Goal: Task Accomplishment & Management: Complete application form

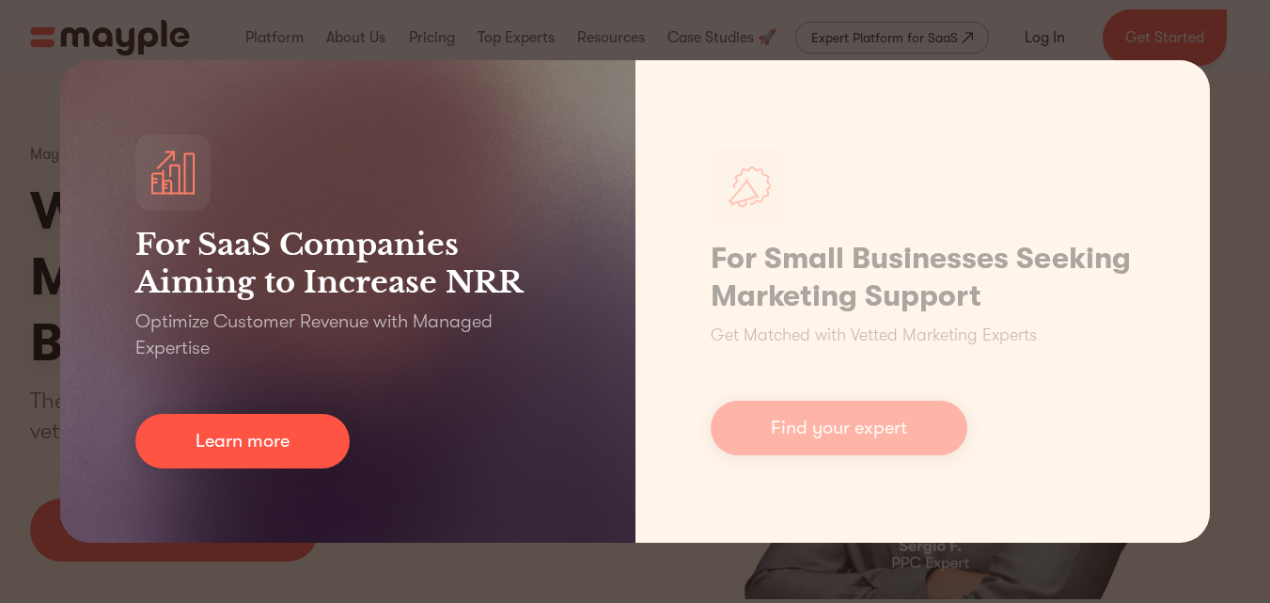
click at [464, 296] on h3 "For SaaS Companies Aiming to Increase NRR" at bounding box center [347, 263] width 425 height 75
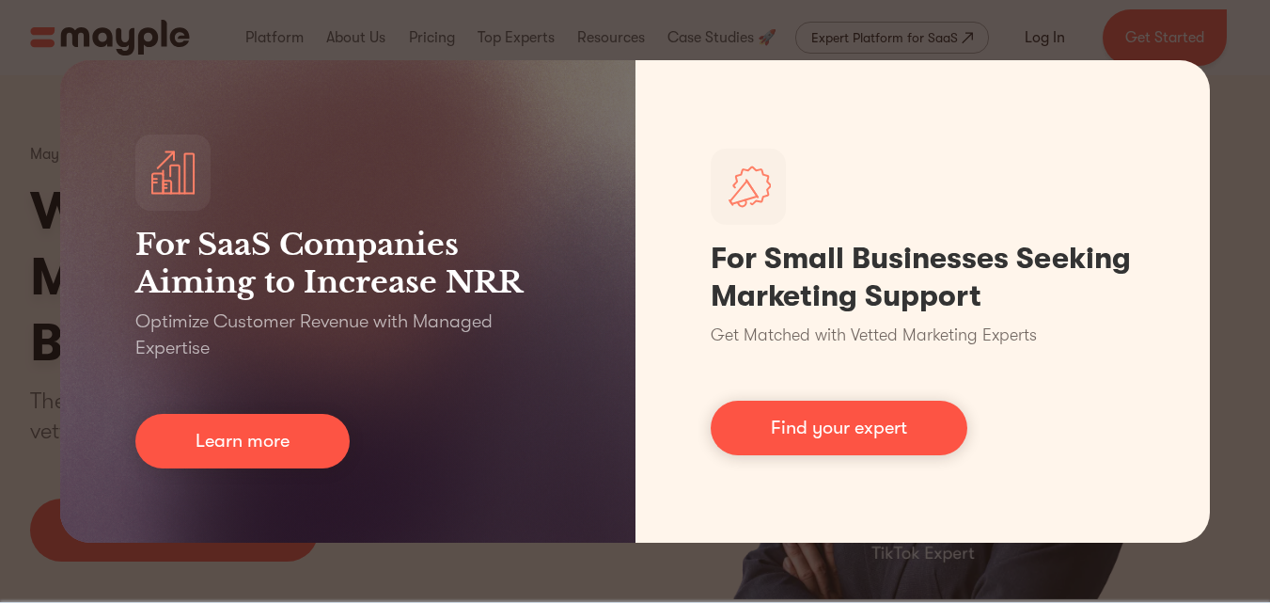
click at [1061, 13] on div "For SaaS Companies Aiming to Increase NRR Optimize Customer Revenue with Manage…" at bounding box center [635, 301] width 1270 height 603
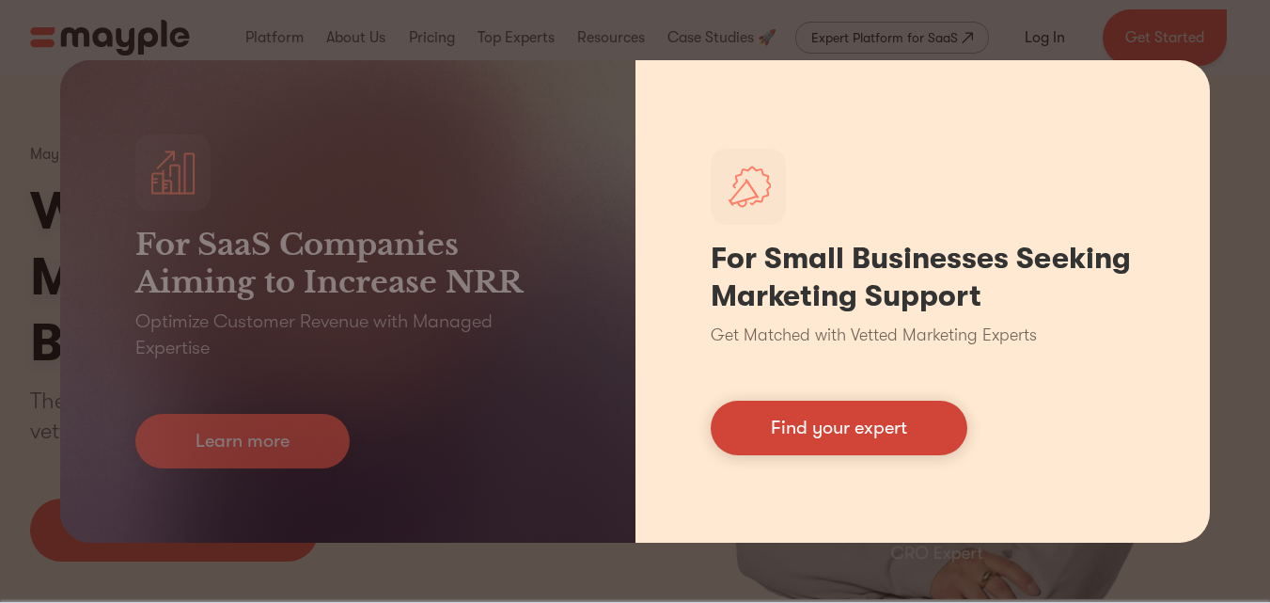
click at [856, 421] on link "Find your expert" at bounding box center [839, 428] width 257 height 55
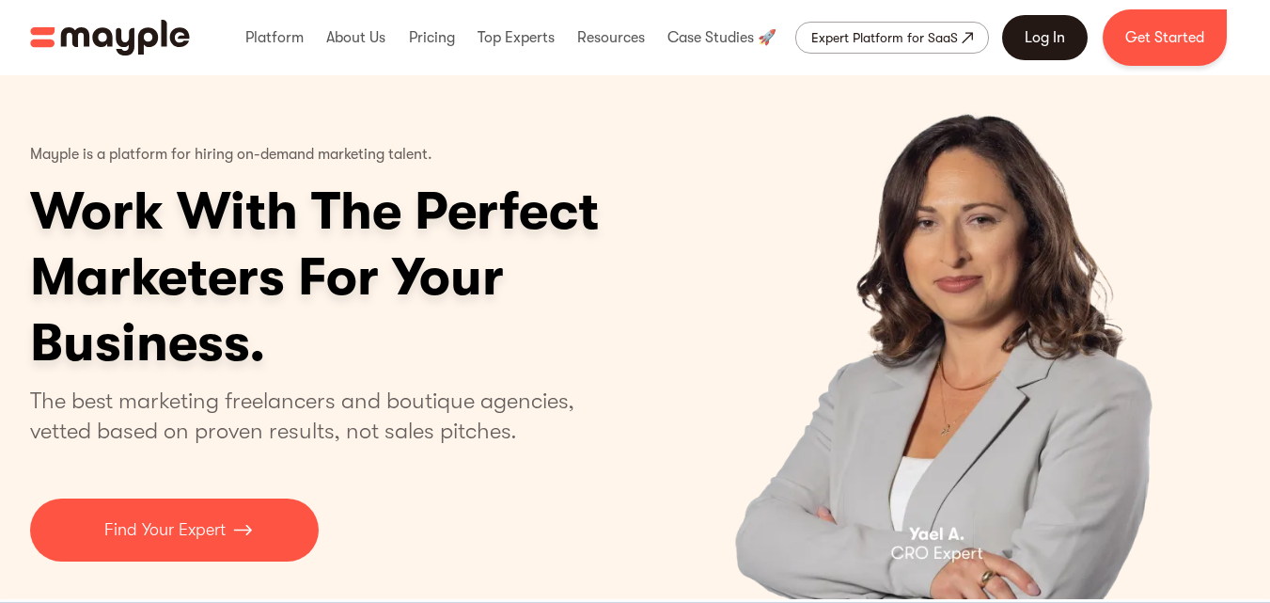
click at [1057, 33] on link "Log In" at bounding box center [1045, 37] width 86 height 45
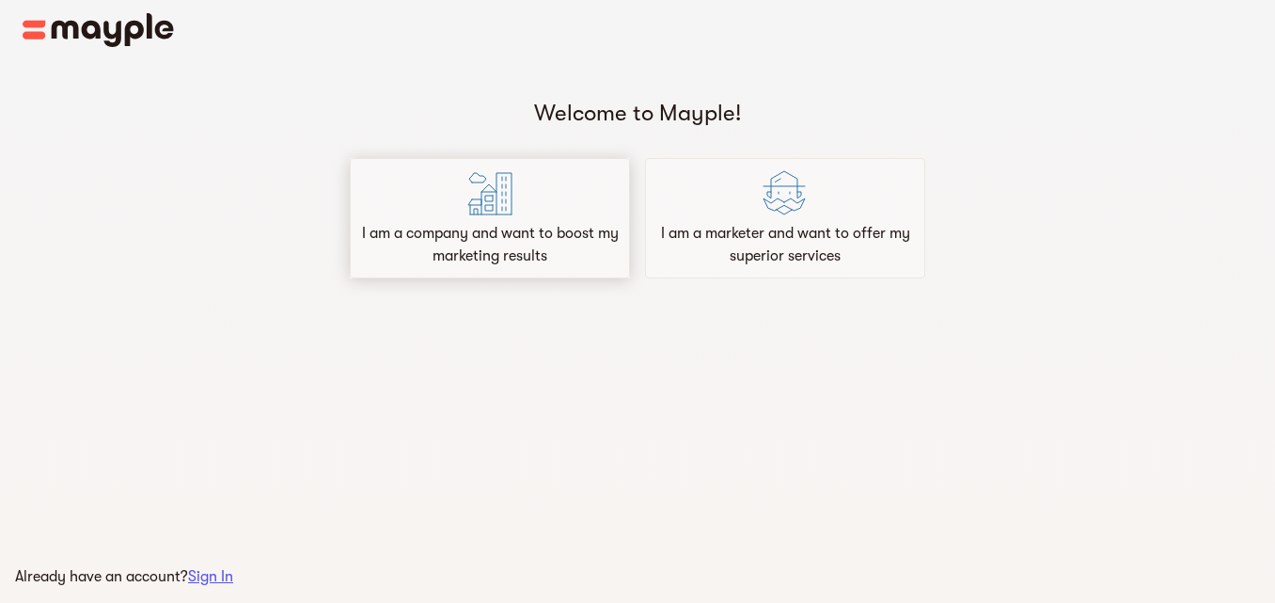
click at [598, 216] on div "I am a company and want to boost my marketing results" at bounding box center [490, 218] width 280 height 120
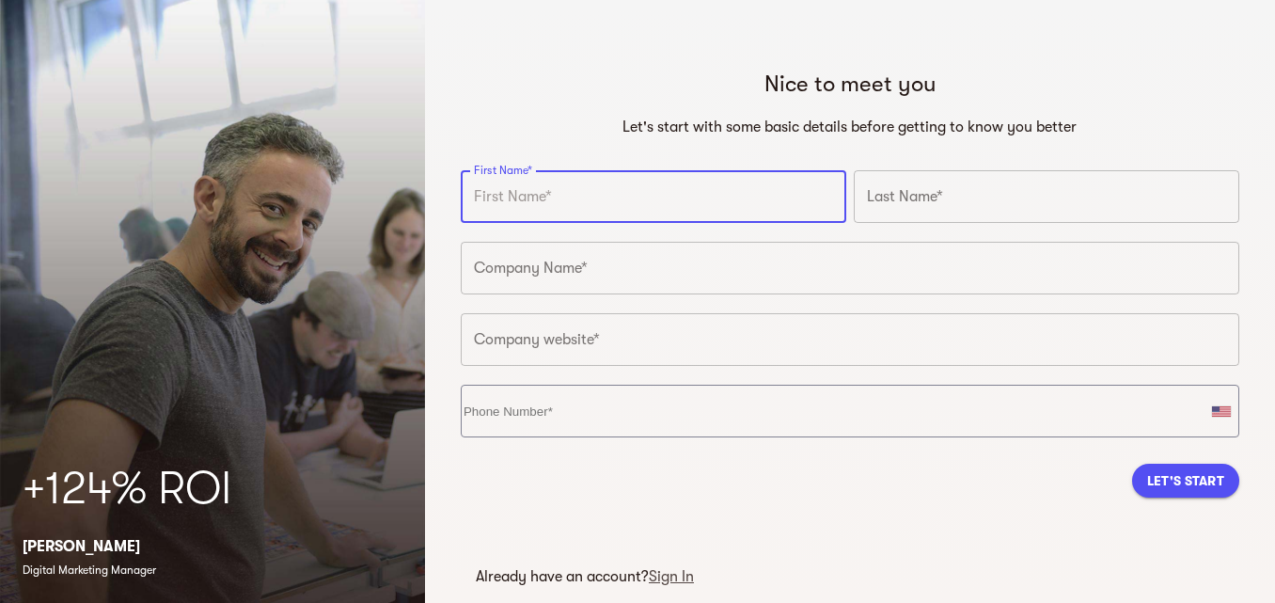
click at [559, 212] on input "text" at bounding box center [653, 196] width 385 height 53
click at [568, 201] on input "text" at bounding box center [653, 196] width 385 height 53
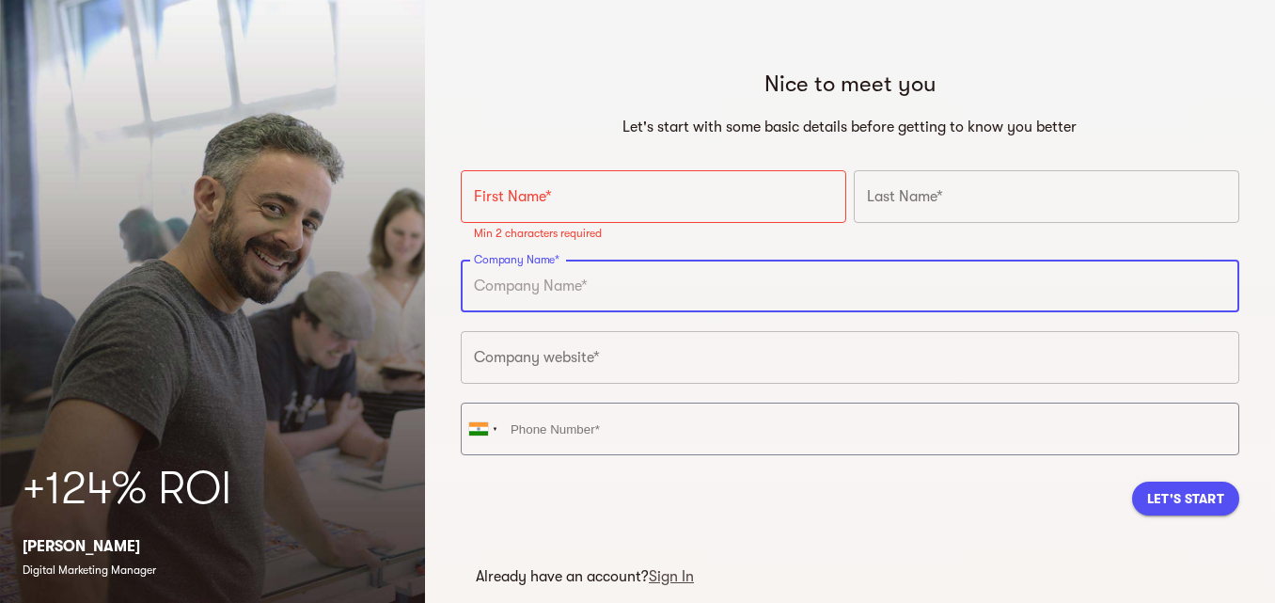
click at [580, 287] on input "text" at bounding box center [850, 285] width 778 height 53
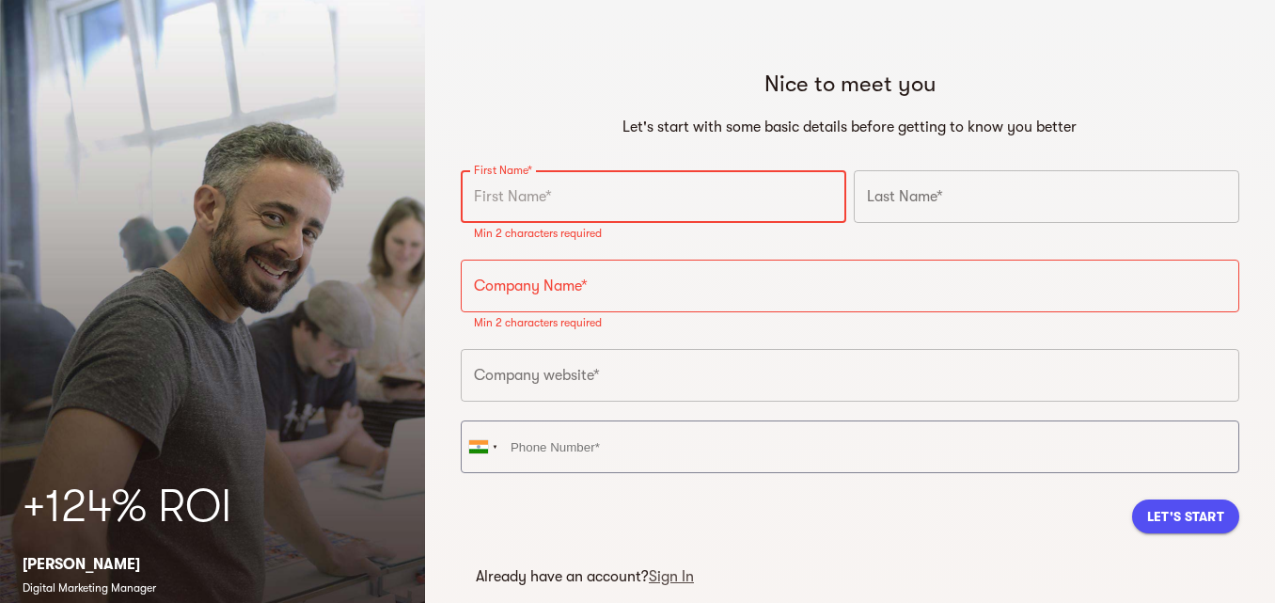
click at [552, 208] on input "text" at bounding box center [653, 196] width 385 height 53
click at [573, 196] on input "text" at bounding box center [653, 196] width 385 height 53
paste input "SEO Agency Birmingham"
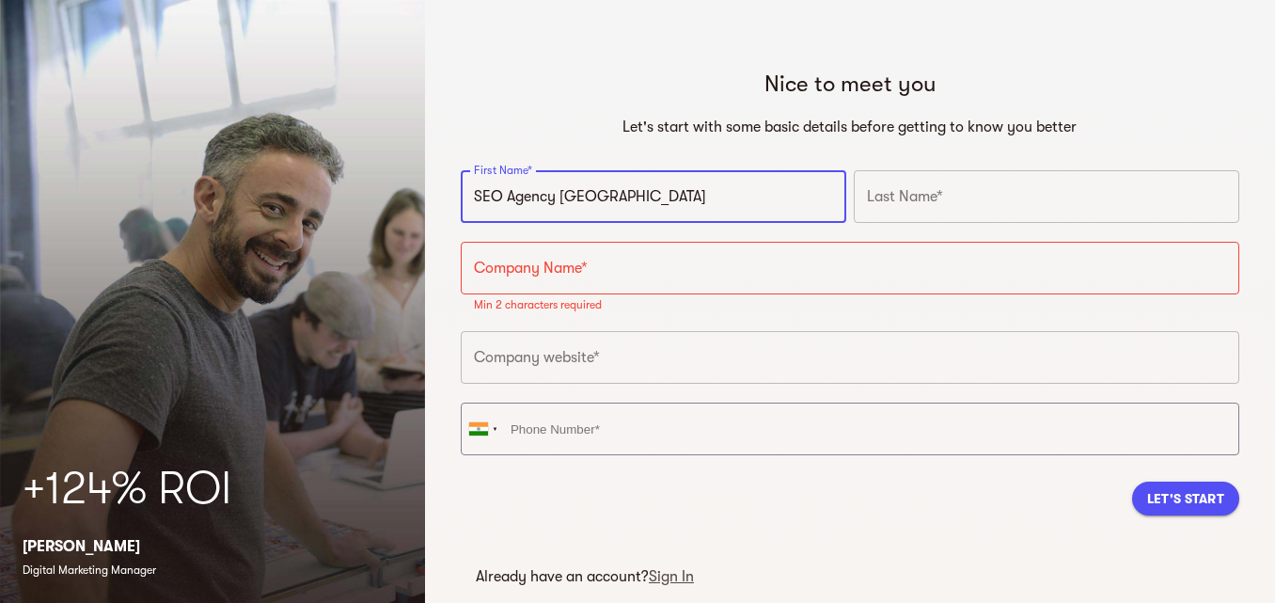
drag, startPoint x: 642, startPoint y: 198, endPoint x: 558, endPoint y: 197, distance: 84.6
click at [558, 197] on input "SEO Agency Birmingham" at bounding box center [653, 196] width 385 height 53
type input "SEO Agency Birmingham"
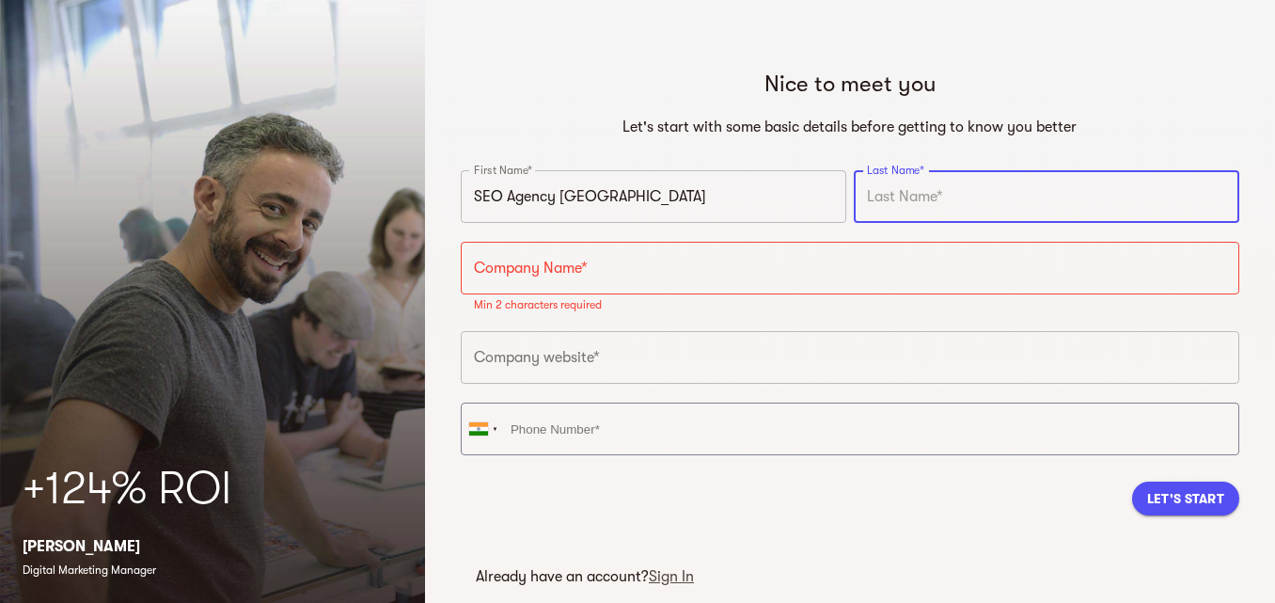
click at [882, 187] on input "text" at bounding box center [1046, 196] width 385 height 53
paste input "SEO Agency Birmingham"
type input "SEO Agency Birmingham"
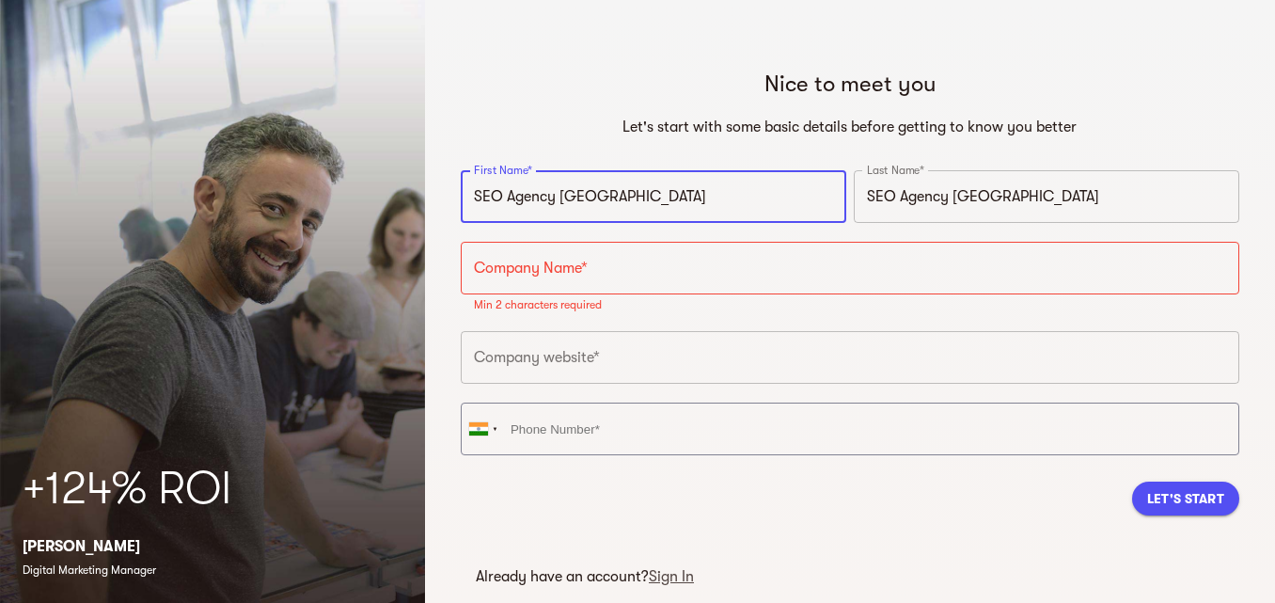
drag, startPoint x: 646, startPoint y: 194, endPoint x: 563, endPoint y: 200, distance: 83.0
click at [563, 200] on input "SEO Agency Birmingham" at bounding box center [653, 196] width 385 height 53
type input "SEO Agency"
click at [927, 191] on input "SEO Agency Birmingham" at bounding box center [1046, 196] width 385 height 53
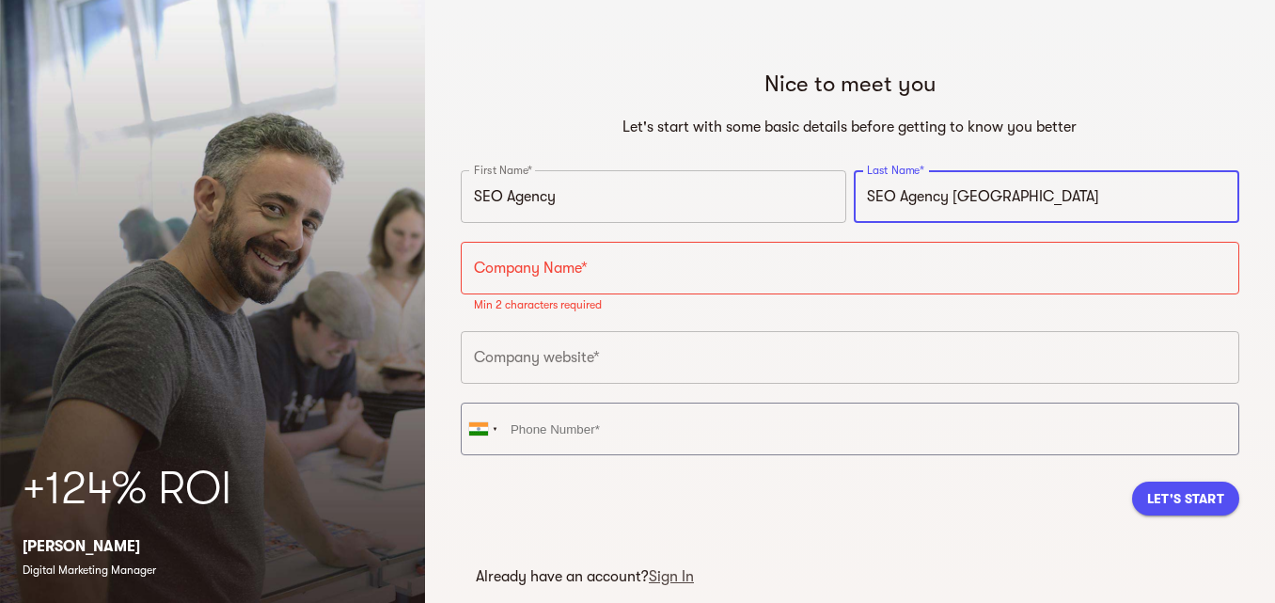
click at [927, 191] on input "SEO Agency Birmingham" at bounding box center [1046, 196] width 385 height 53
paste input "text"
type input "Birmingham"
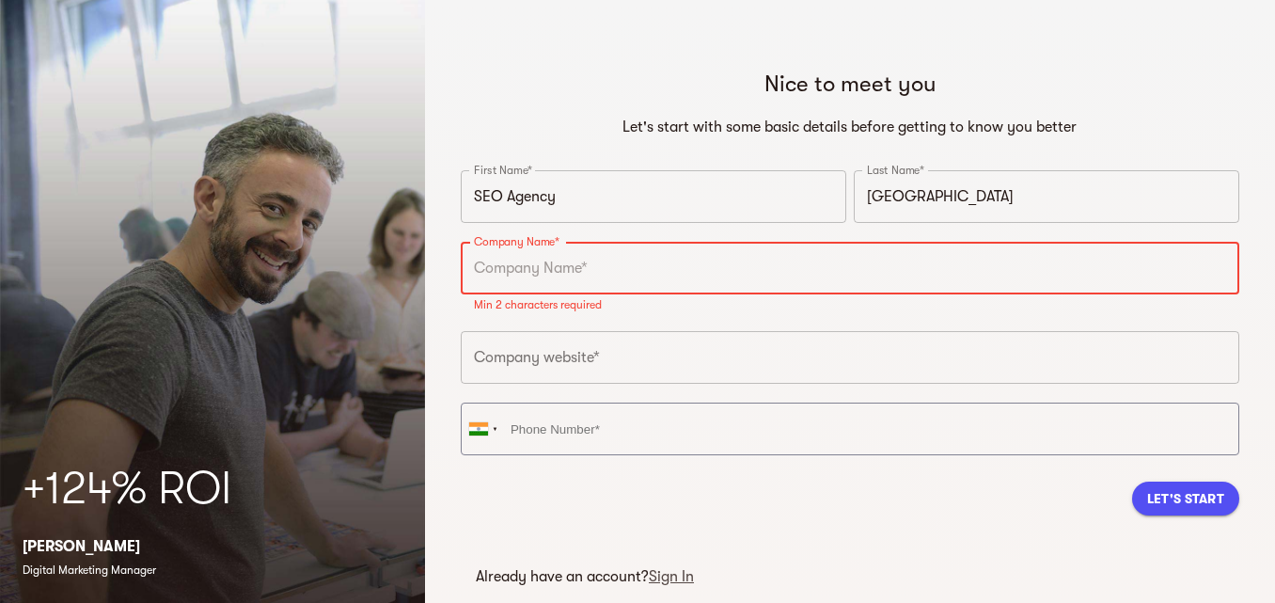
click at [613, 270] on input "text" at bounding box center [850, 268] width 778 height 53
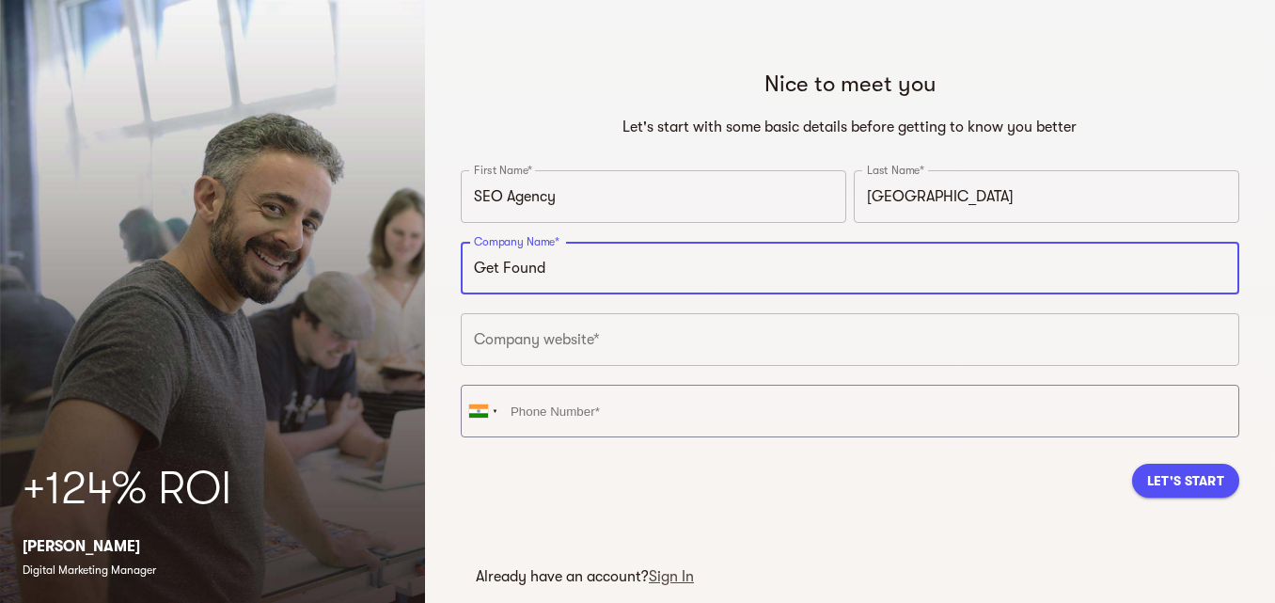
type input "Get Found"
click at [524, 336] on input "text" at bounding box center [850, 339] width 778 height 53
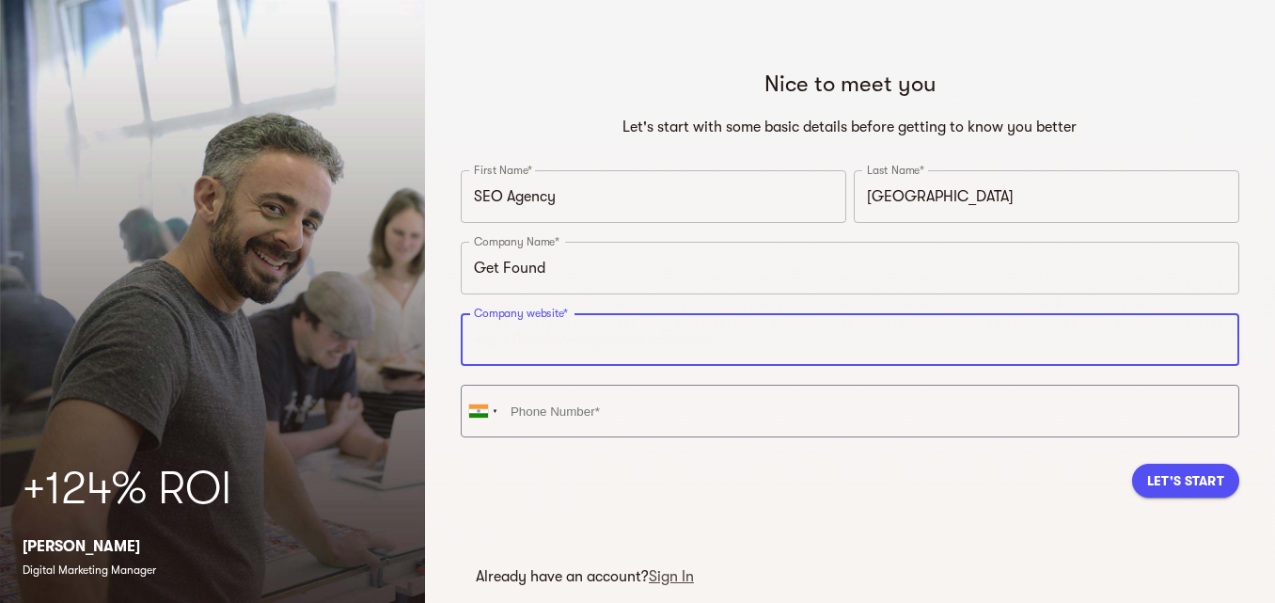
paste input "https://get-found.co.uk/"
type input "https://get-found.co.uk"
click at [486, 414] on div at bounding box center [478, 410] width 19 height 13
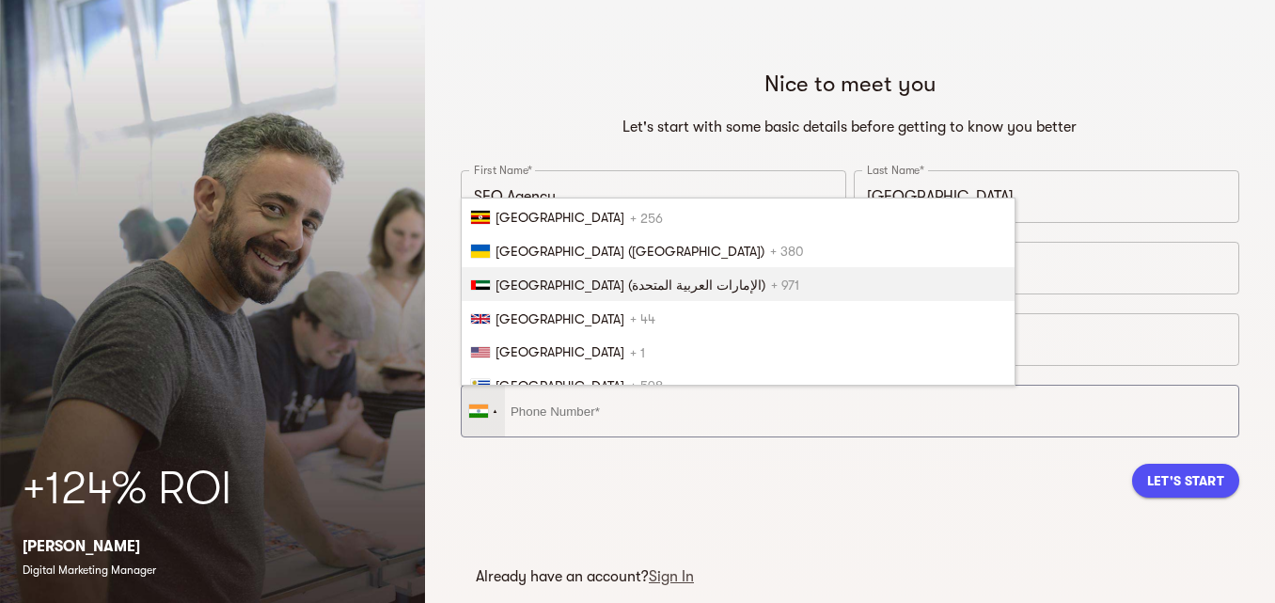
scroll to position [7690, 0]
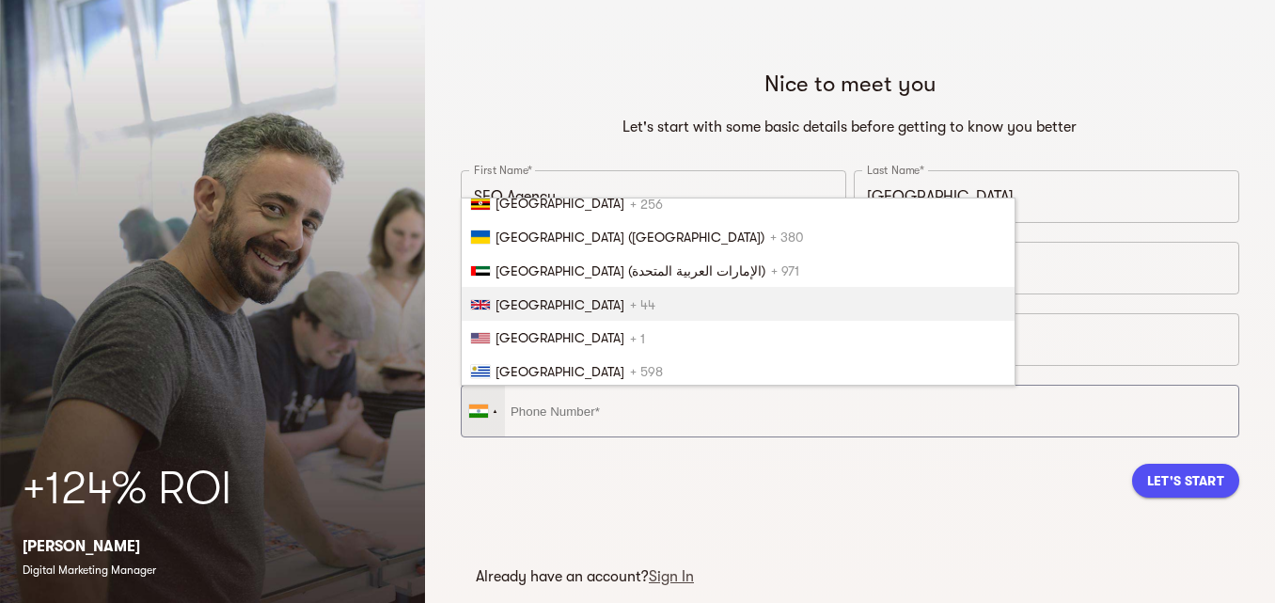
click at [580, 306] on span "United Kingdom" at bounding box center [559, 304] width 129 height 15
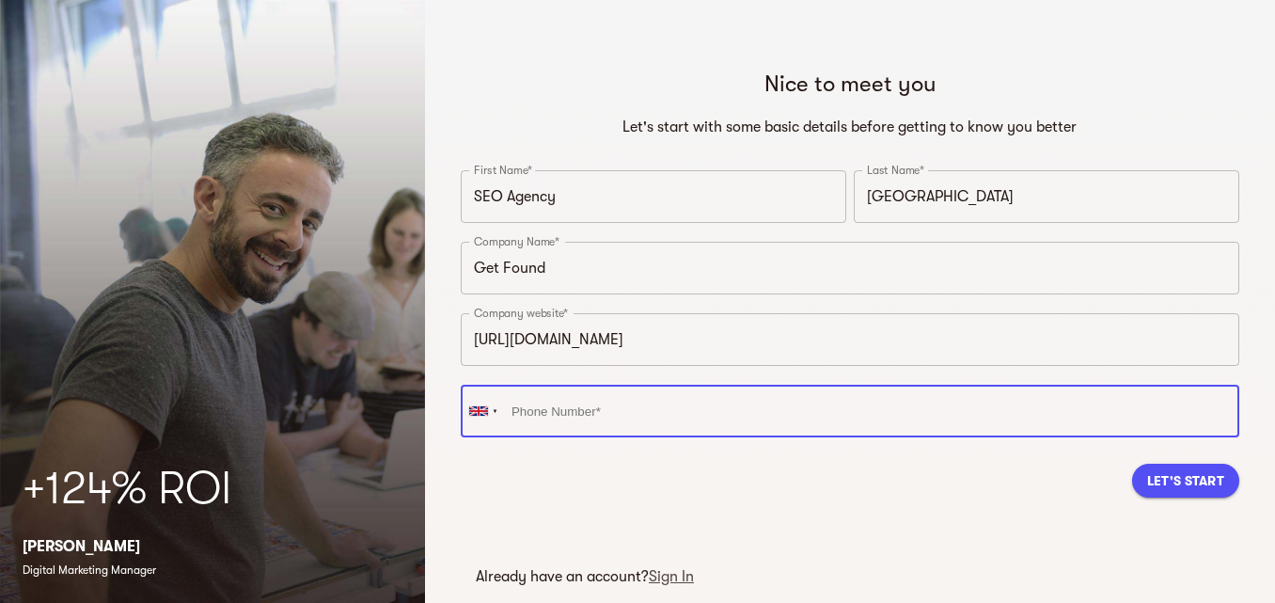
click at [589, 416] on input "tel" at bounding box center [850, 411] width 778 height 53
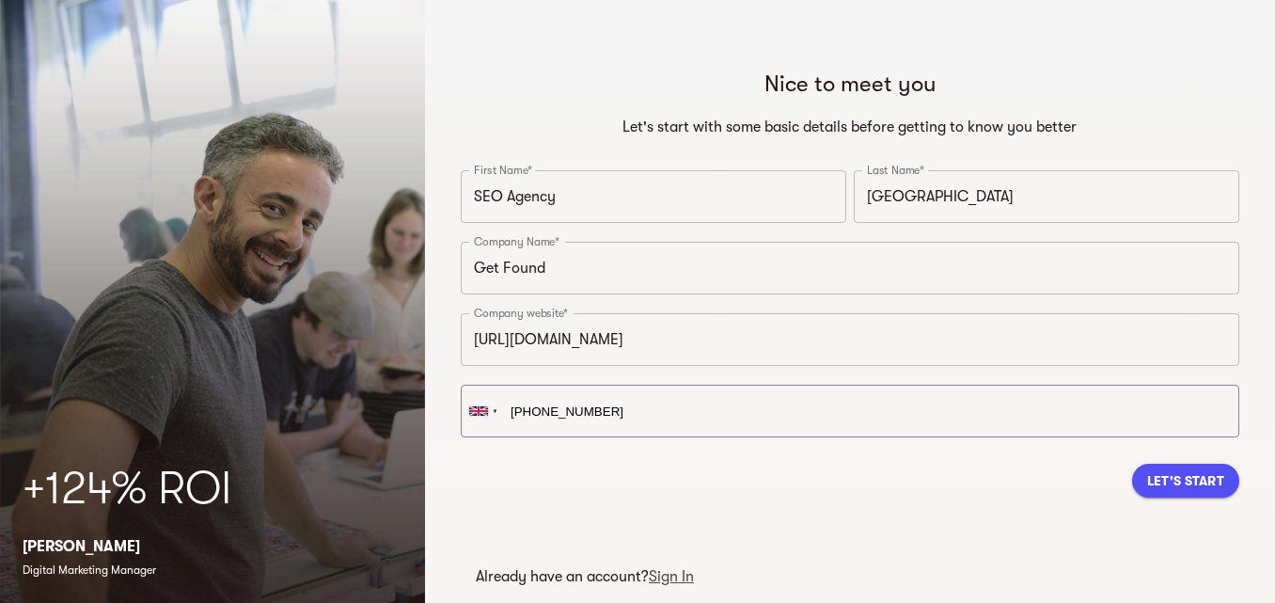
type input "+44 121 270 5573"
click at [1190, 486] on span "Let's Start" at bounding box center [1185, 480] width 77 height 23
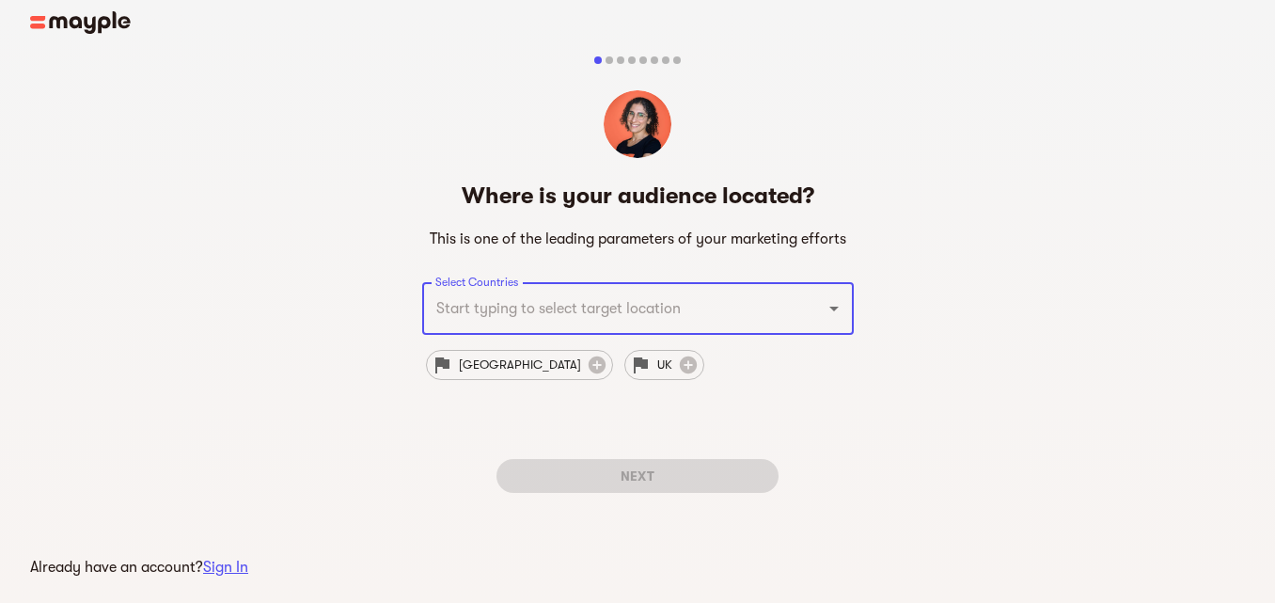
click at [469, 306] on input "Select Countries" at bounding box center [612, 309] width 362 height 36
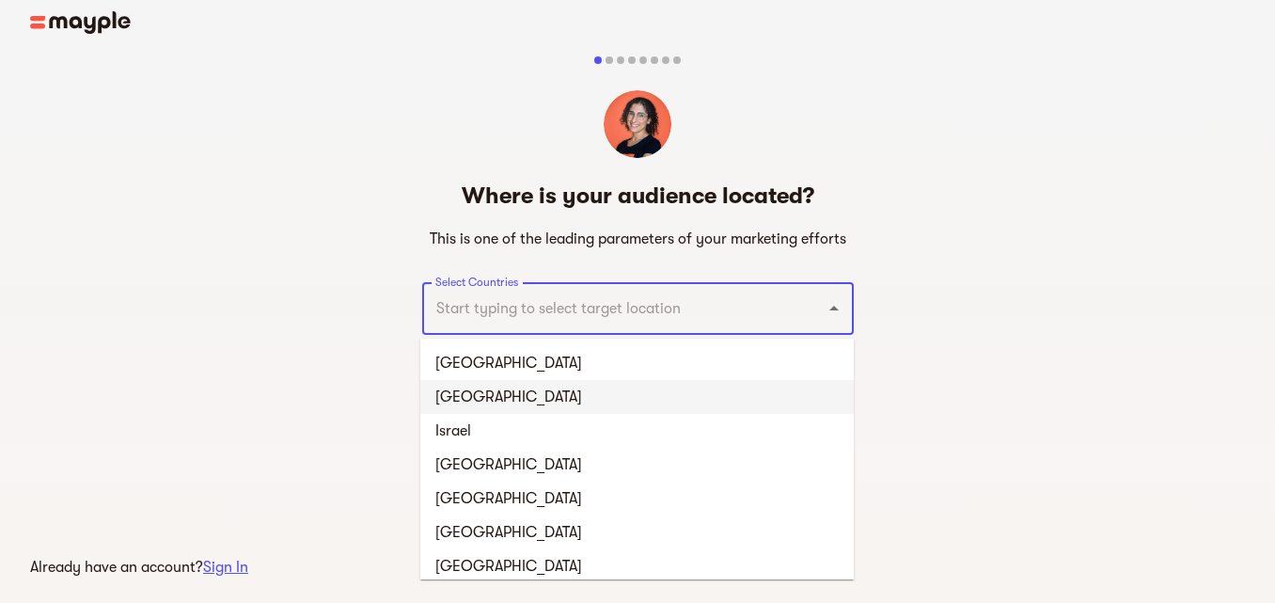
click at [557, 399] on li "United Kingdom" at bounding box center [636, 397] width 433 height 34
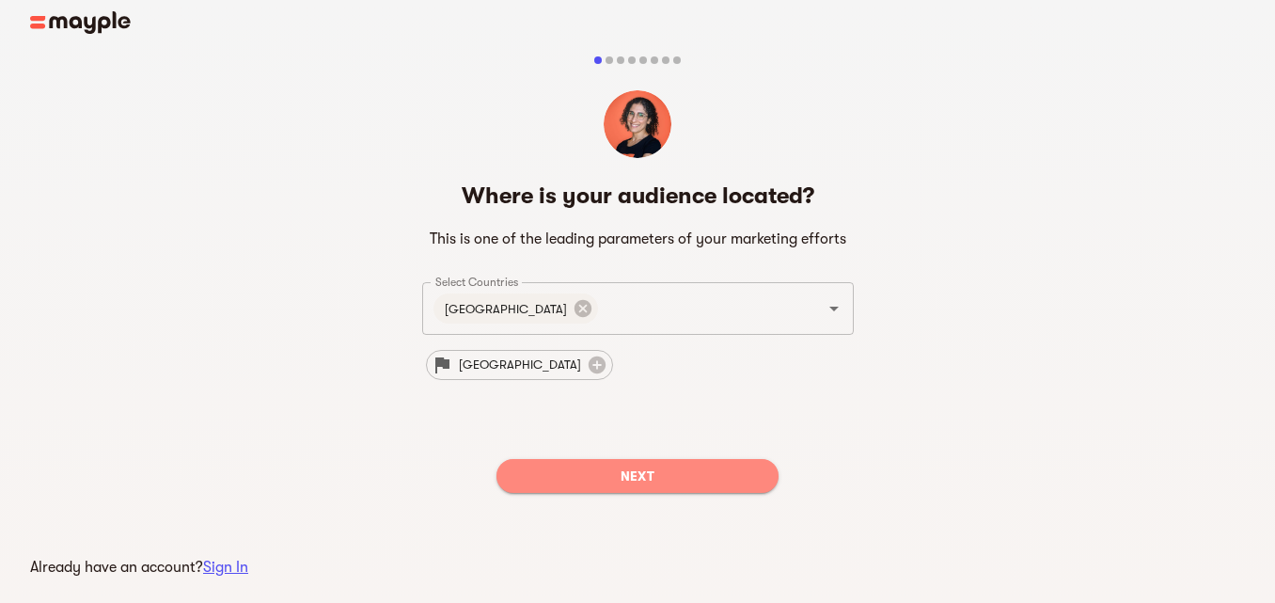
click at [602, 468] on span "Next" at bounding box center [637, 475] width 252 height 23
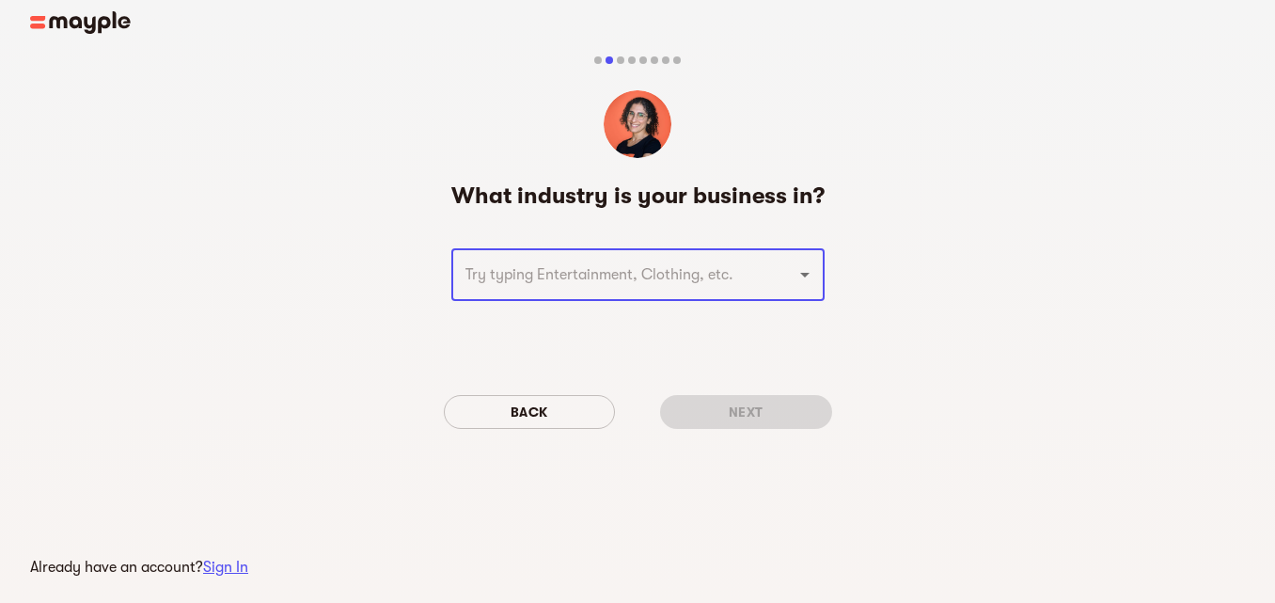
click at [487, 279] on input "text" at bounding box center [612, 275] width 304 height 36
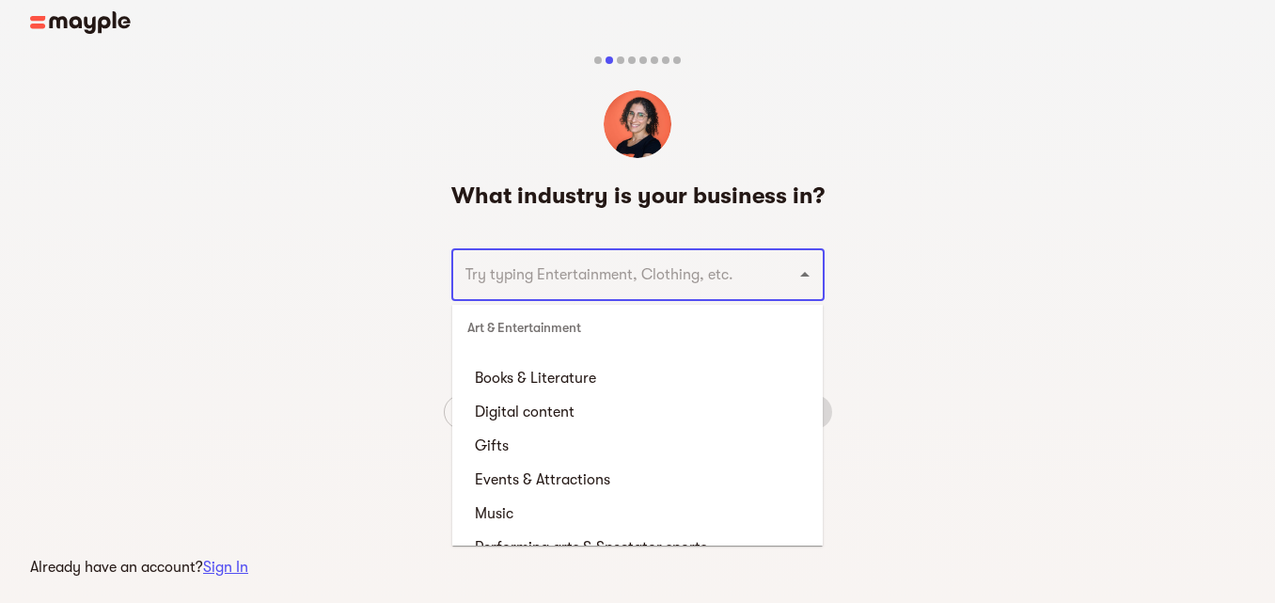
scroll to position [240, 0]
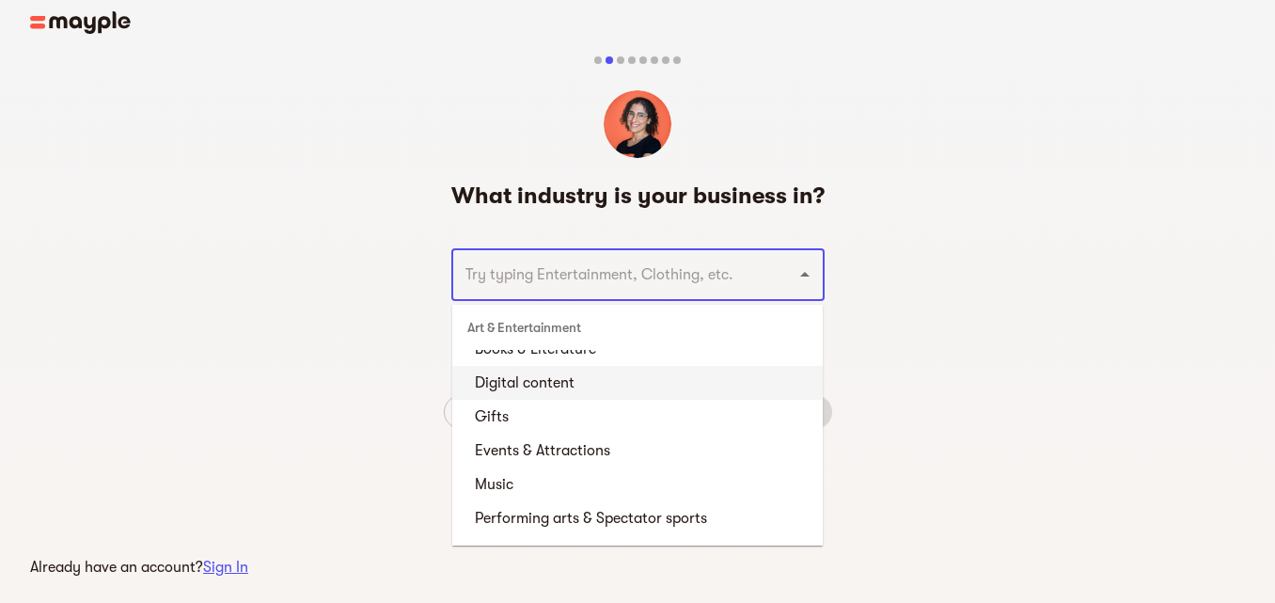
click at [562, 382] on li "Digital content" at bounding box center [637, 383] width 370 height 34
type input "Digital content"
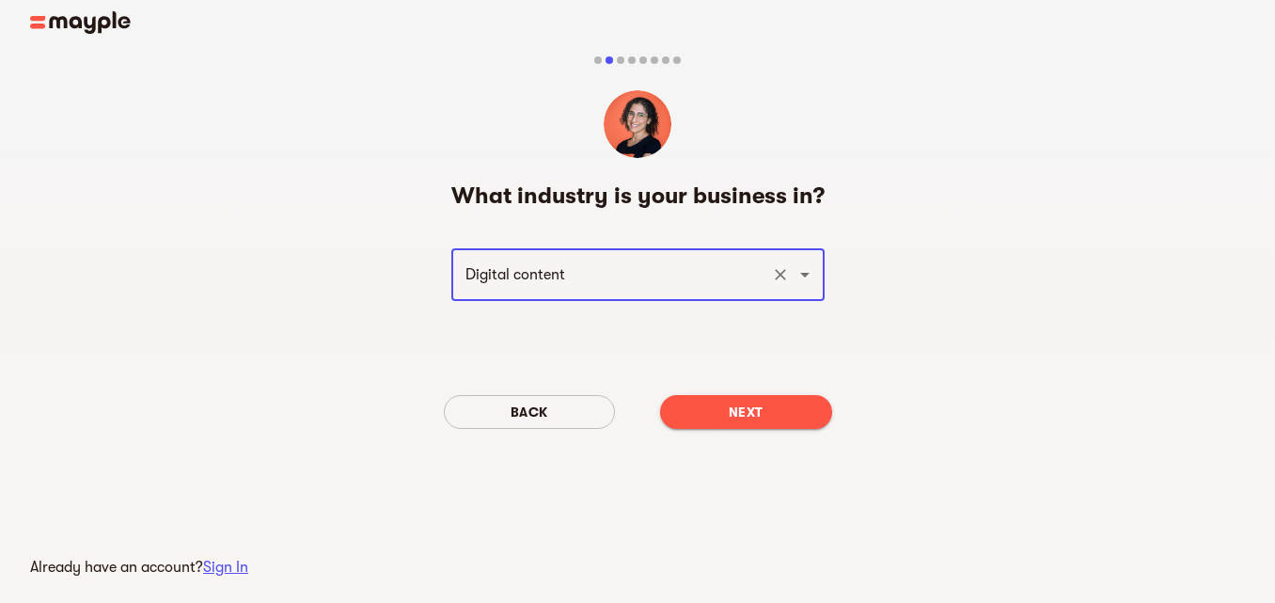
click at [740, 415] on span "Next" at bounding box center [746, 412] width 142 height 23
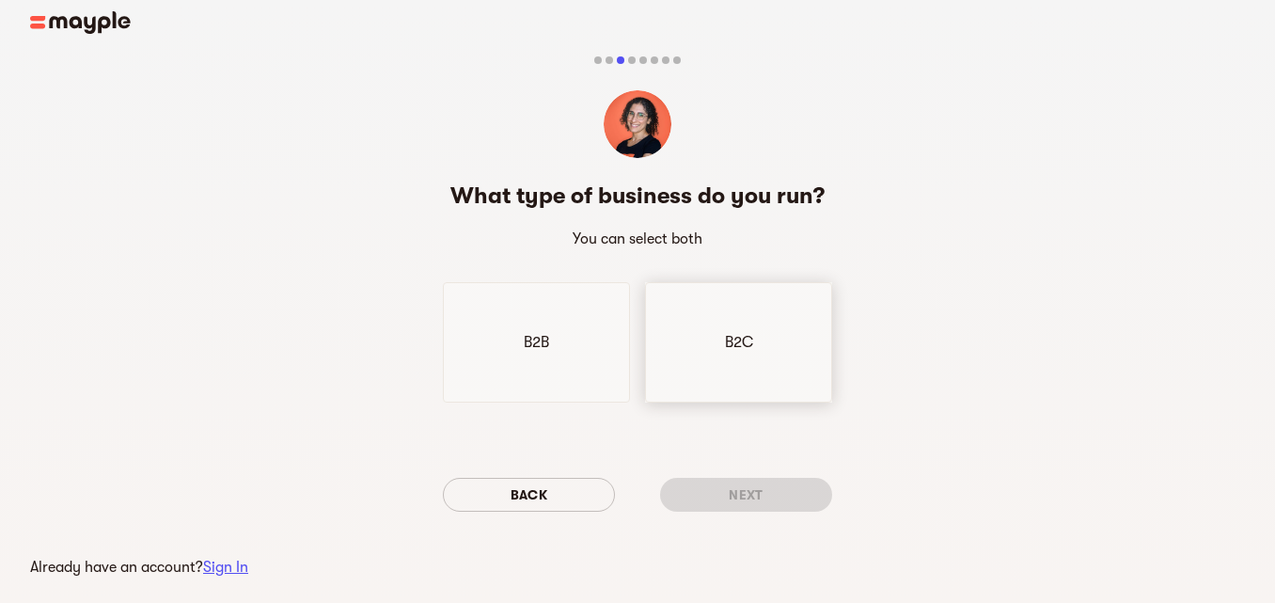
click at [722, 352] on div "B2C" at bounding box center [738, 342] width 187 height 120
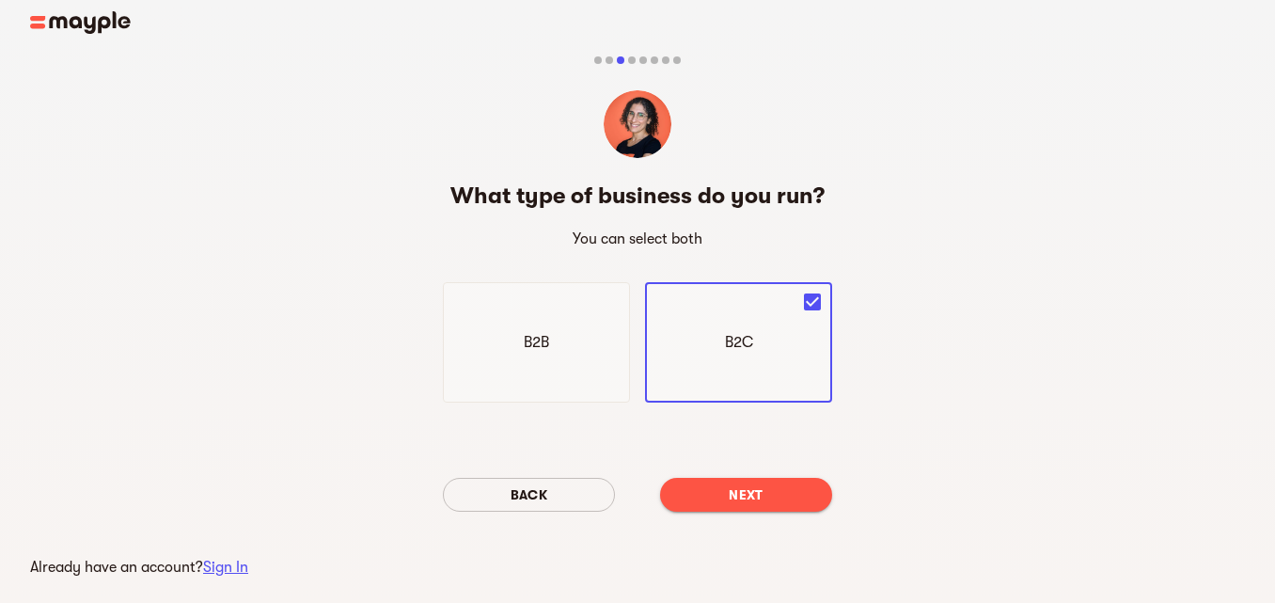
click at [743, 501] on span "Next" at bounding box center [746, 494] width 142 height 23
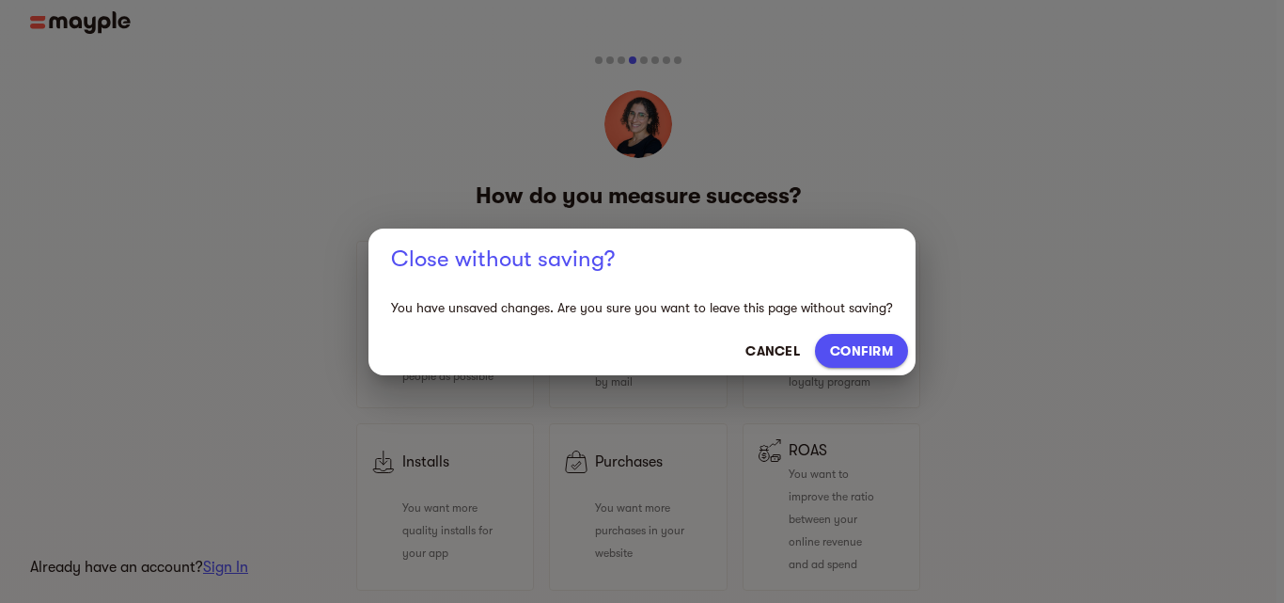
click at [859, 348] on span "CONFIRM" at bounding box center [861, 350] width 63 height 23
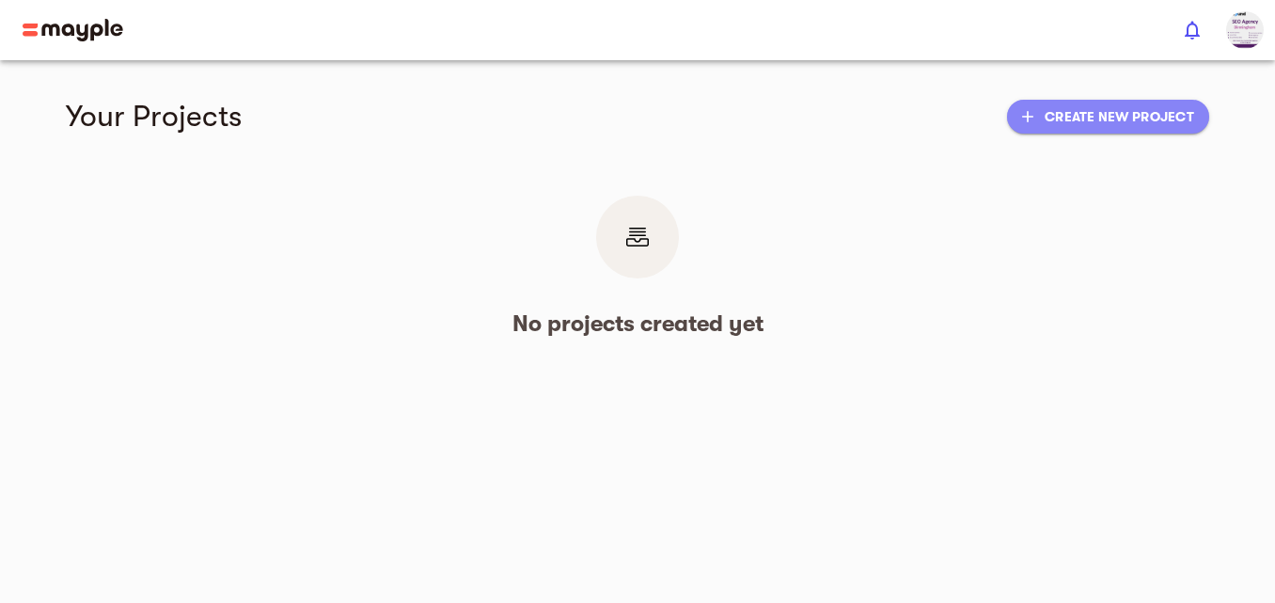
click at [1070, 122] on span "add Create new project" at bounding box center [1108, 116] width 172 height 23
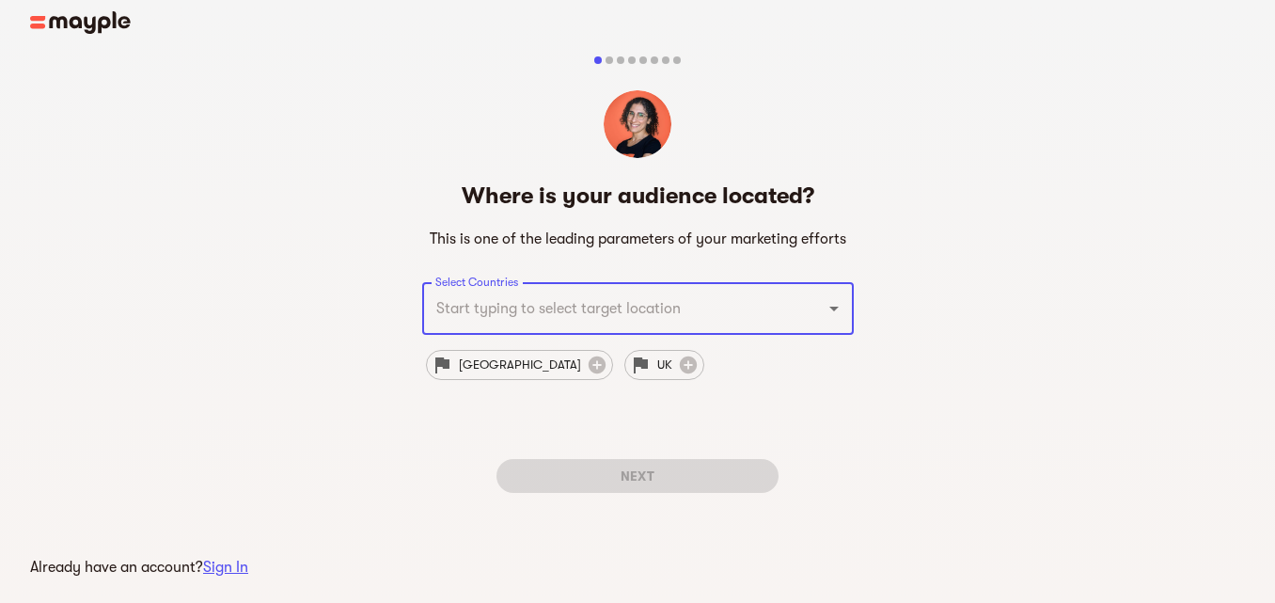
click at [471, 318] on input "Select Countries" at bounding box center [612, 309] width 362 height 36
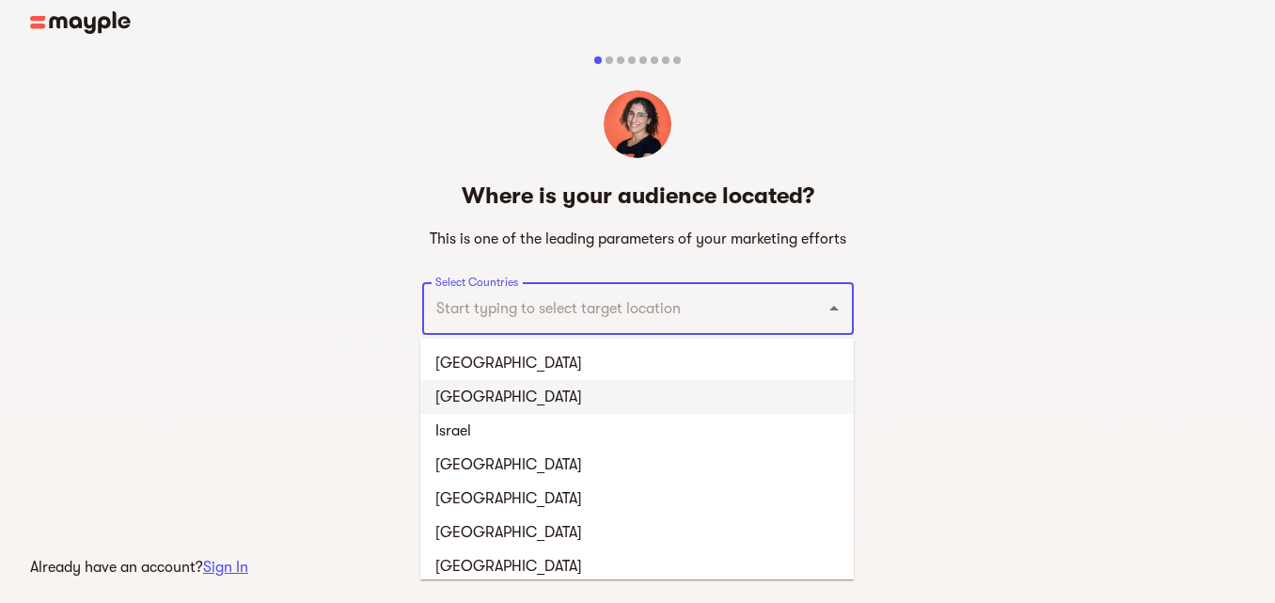
click at [561, 384] on li "United Kingdom" at bounding box center [636, 397] width 433 height 34
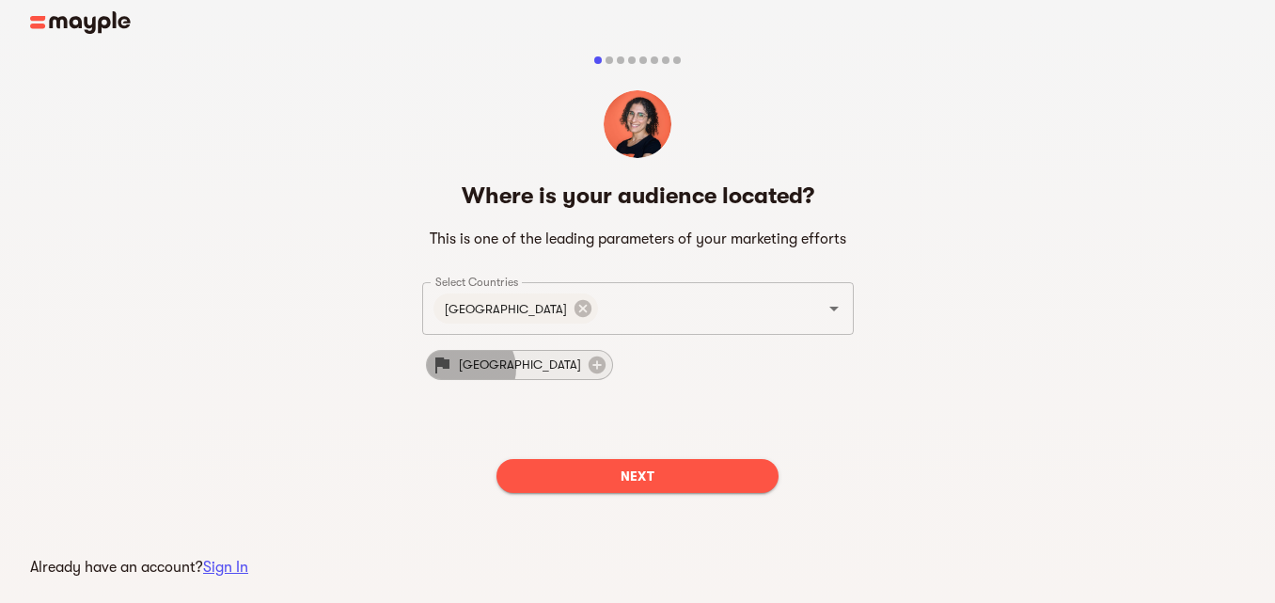
click at [467, 369] on span "[GEOGRAPHIC_DATA]" at bounding box center [520, 365] width 145 height 23
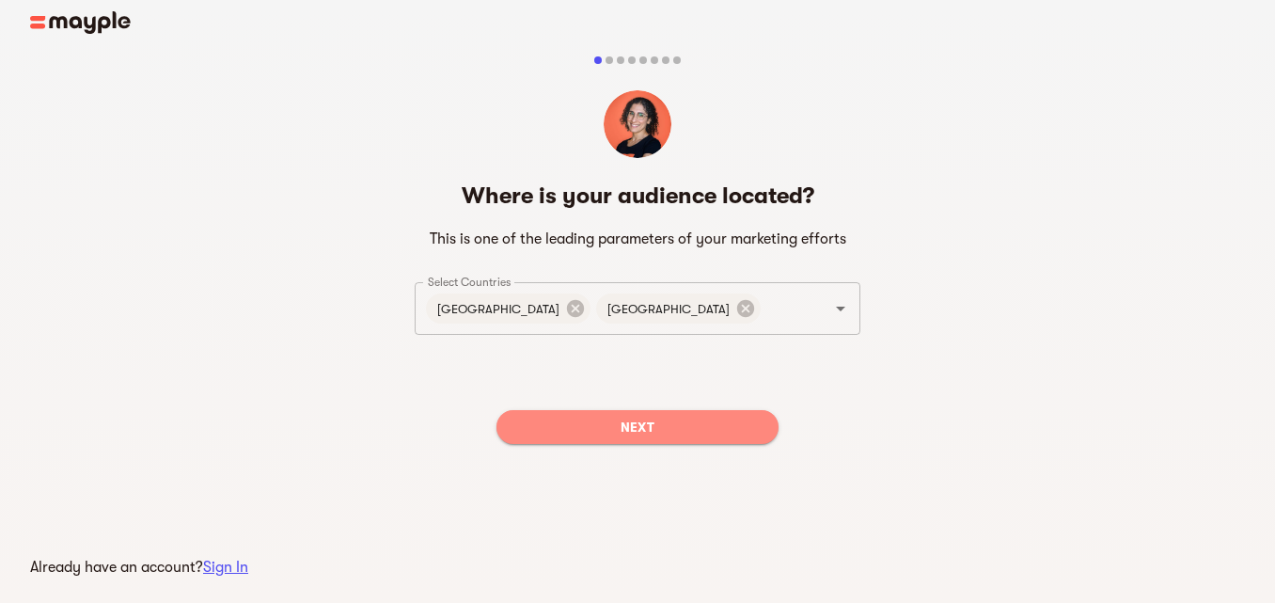
click at [607, 433] on span "Next" at bounding box center [637, 427] width 252 height 23
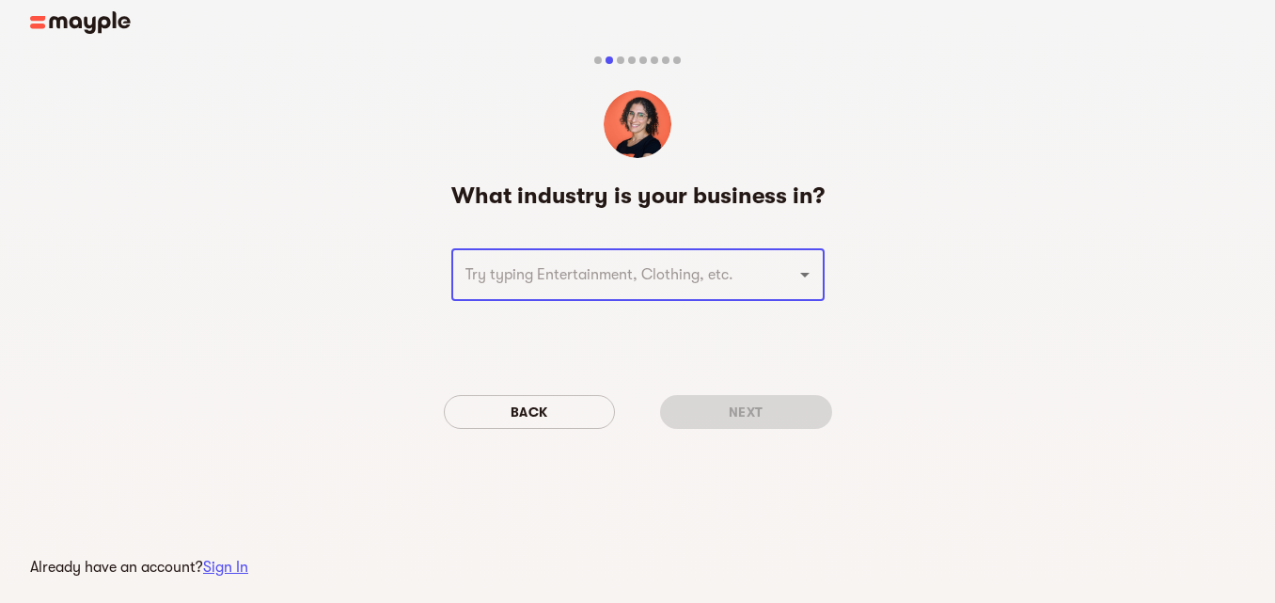
click at [535, 278] on input "text" at bounding box center [612, 275] width 304 height 36
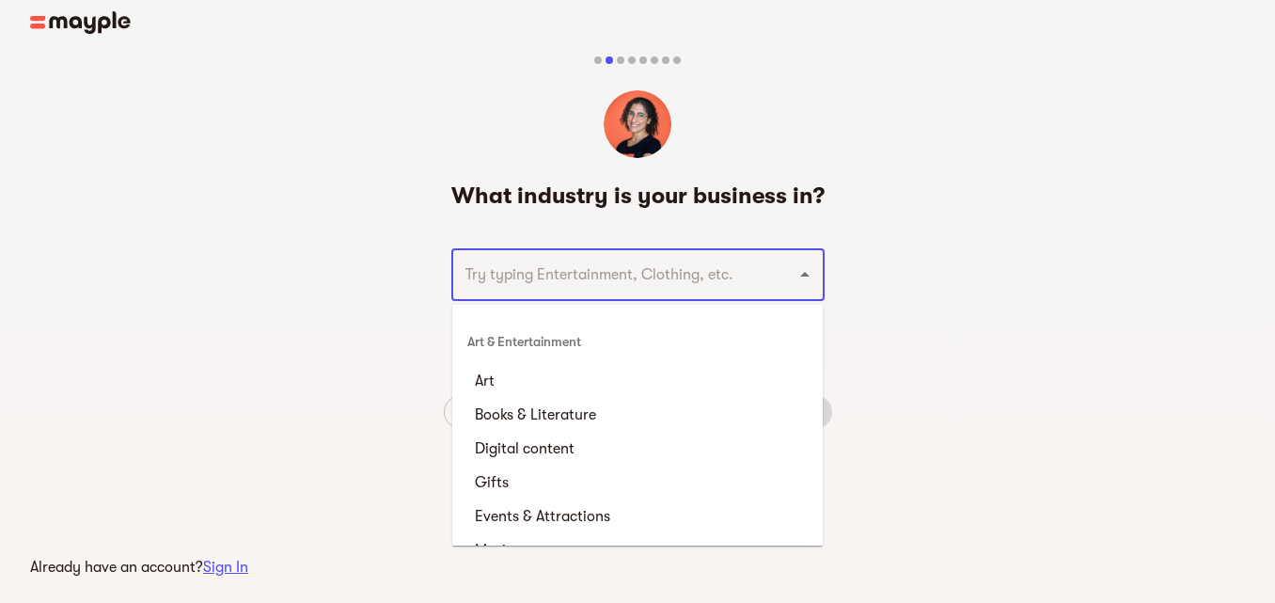
scroll to position [175, 0]
click at [615, 446] on li "Digital content" at bounding box center [637, 448] width 370 height 34
type input "Digital content"
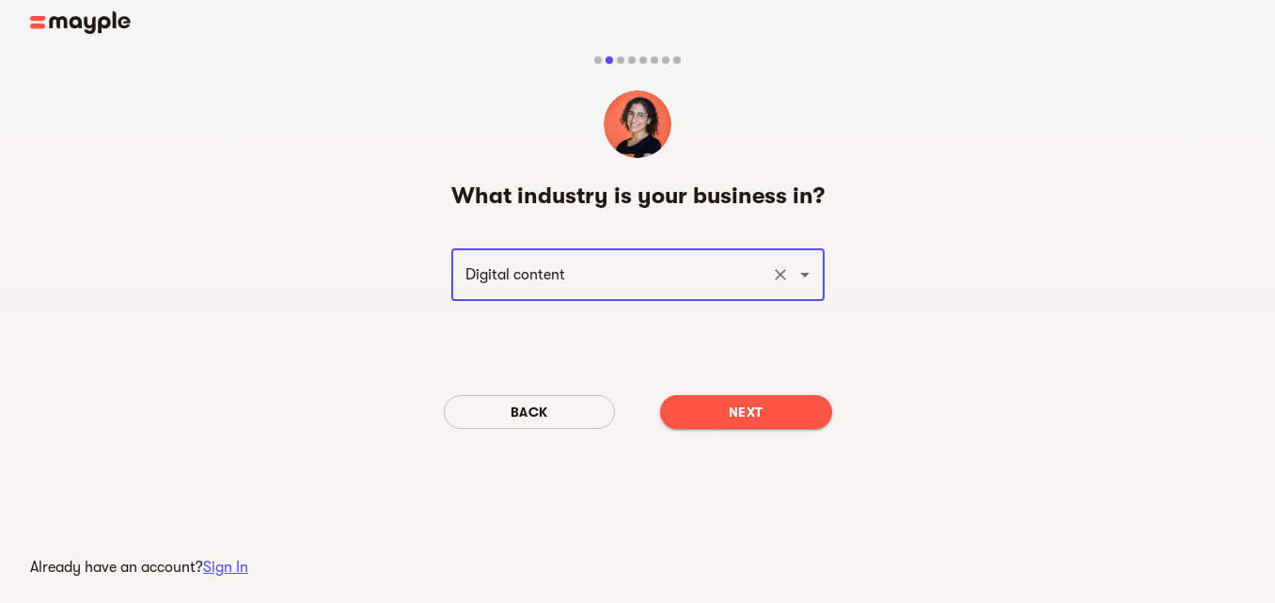
click at [744, 412] on span "Next" at bounding box center [746, 412] width 142 height 23
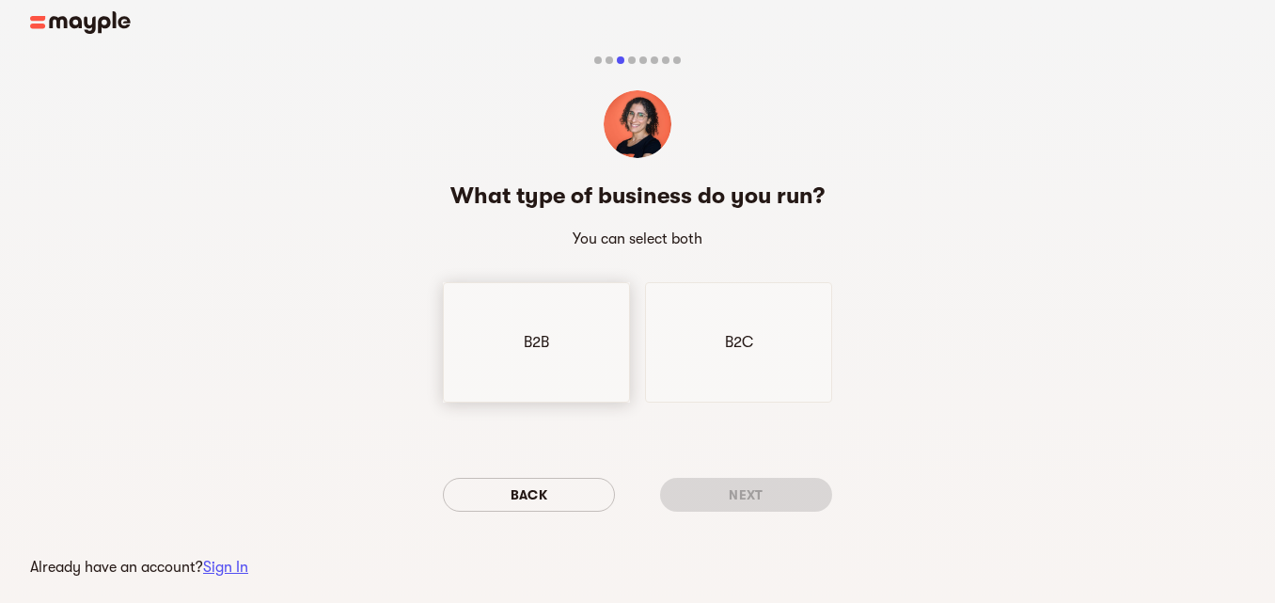
click at [542, 367] on div "B2B" at bounding box center [536, 342] width 187 height 120
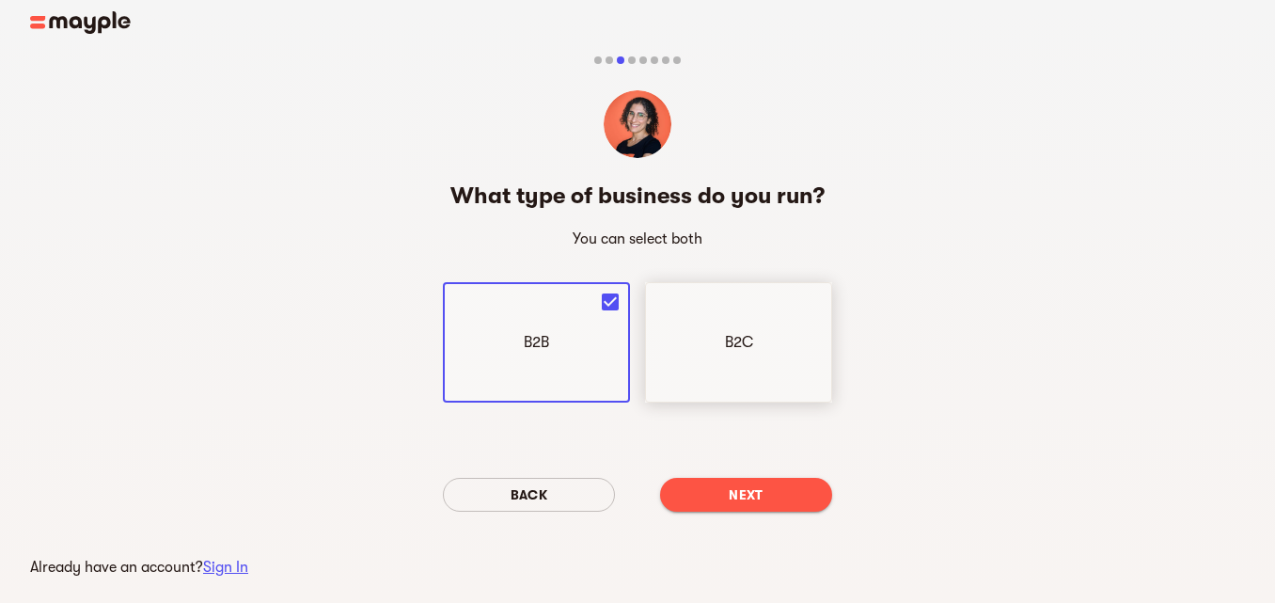
click at [747, 362] on div "B2C" at bounding box center [738, 342] width 187 height 120
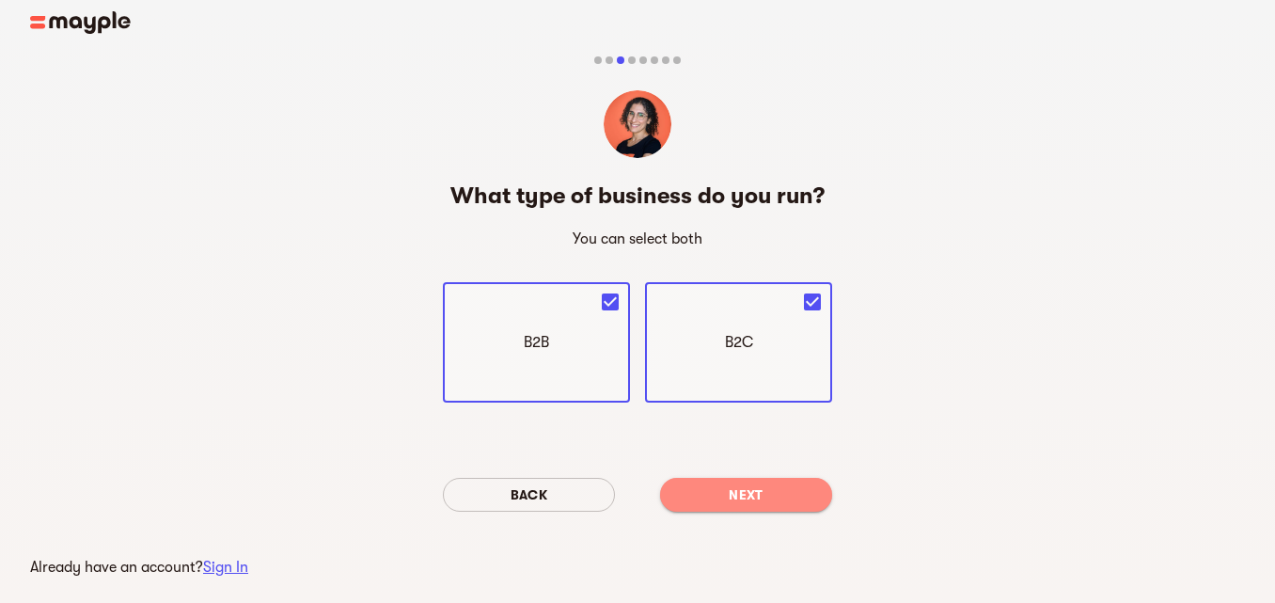
click at [739, 497] on span "Next" at bounding box center [746, 494] width 142 height 23
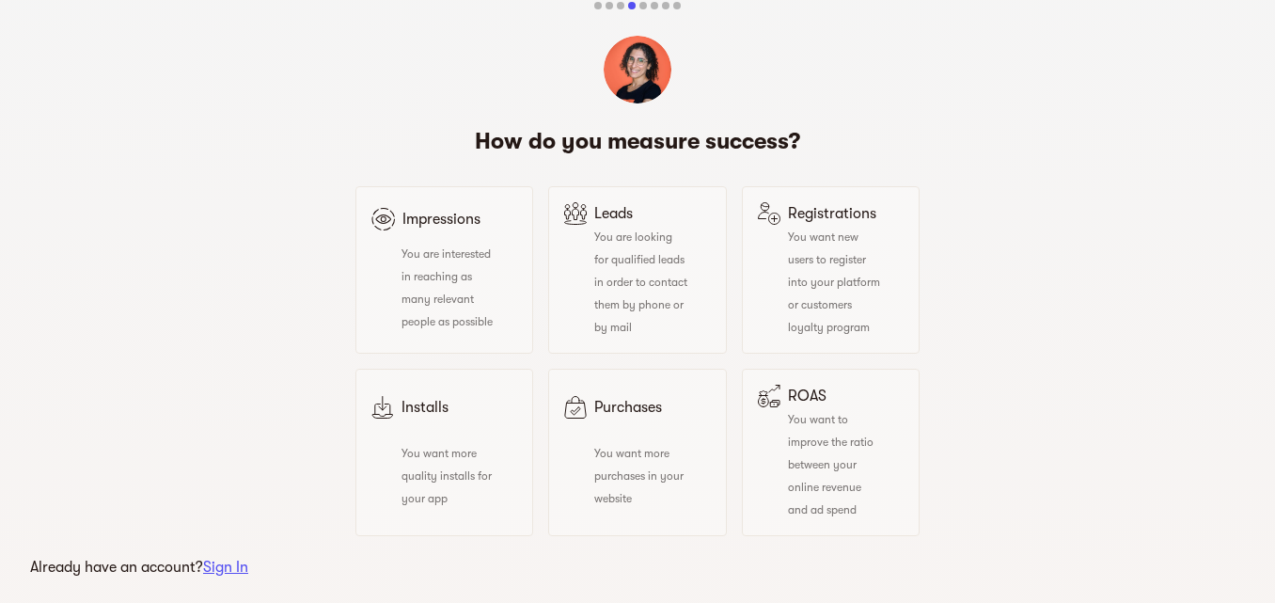
scroll to position [167, 0]
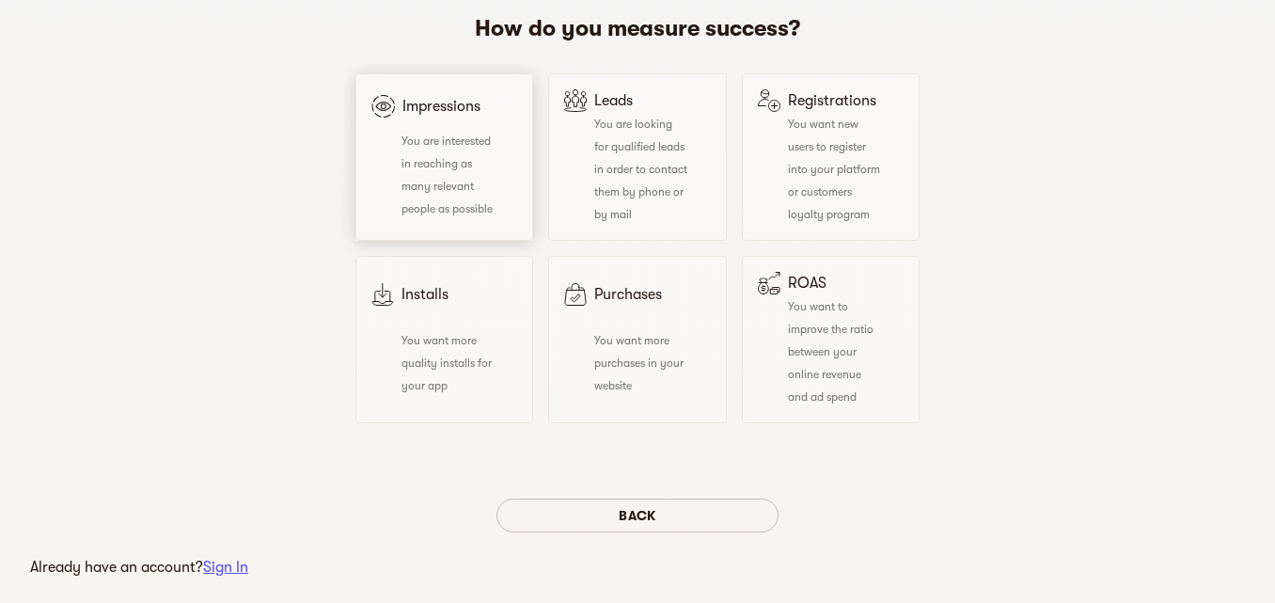
click at [465, 170] on div "You are interested in reaching as many relevant people as possible" at bounding box center [432, 174] width 123 height 90
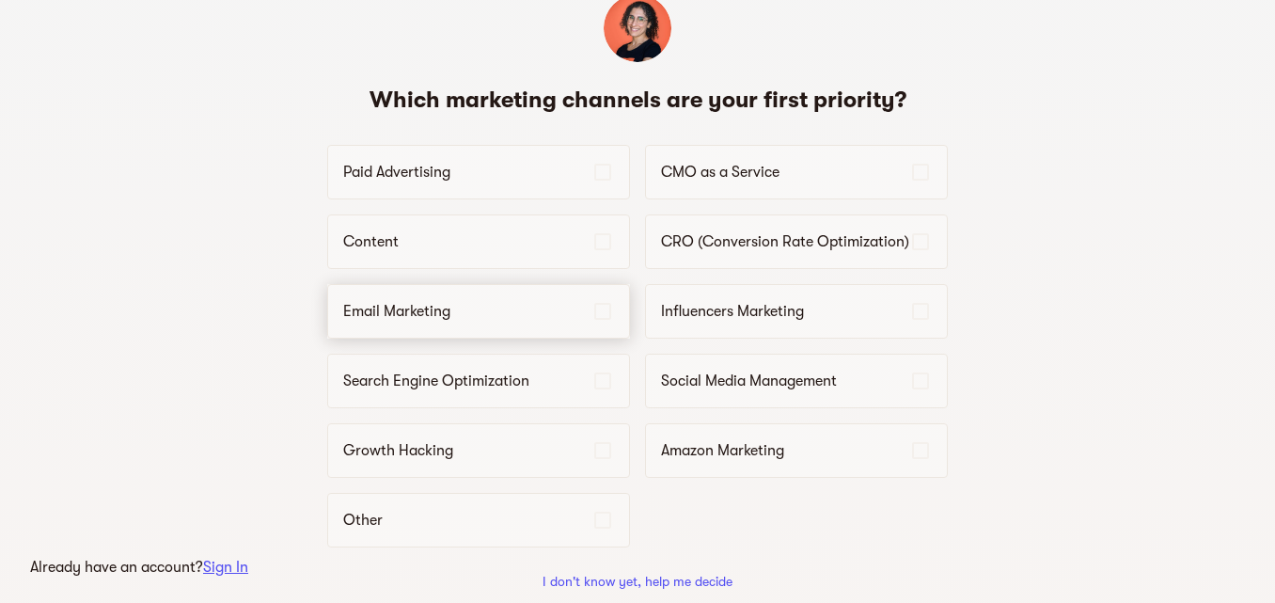
scroll to position [102, 0]
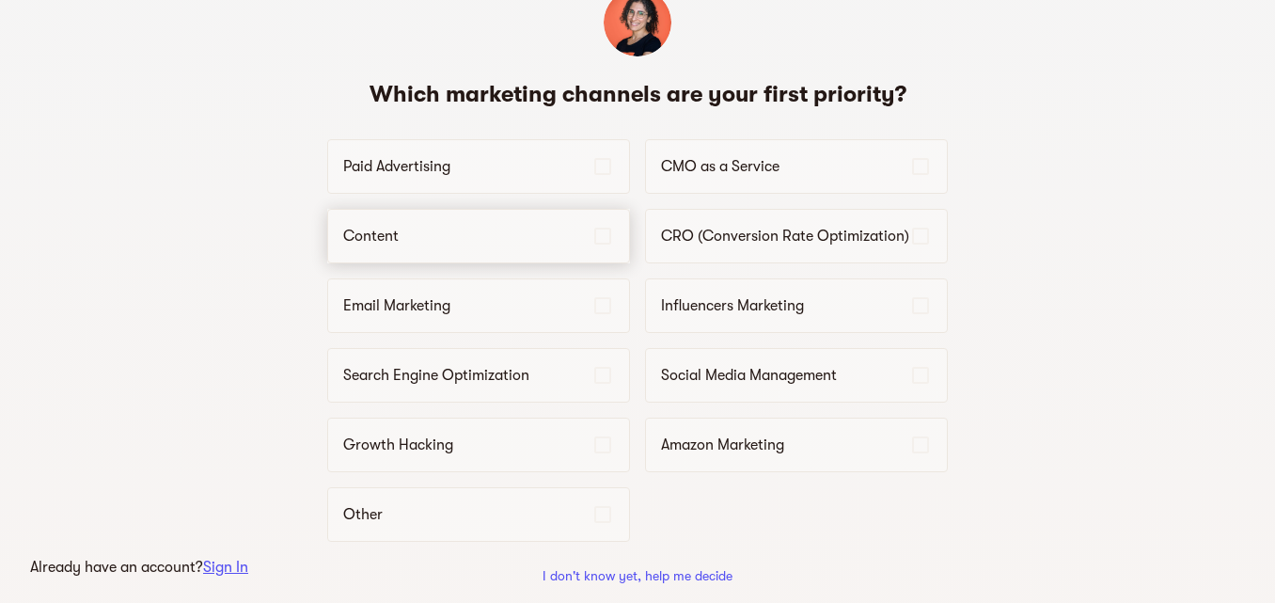
click at [463, 231] on p "Content" at bounding box center [467, 236] width 248 height 23
click at [469, 179] on div "Paid Advertising" at bounding box center [478, 166] width 303 height 55
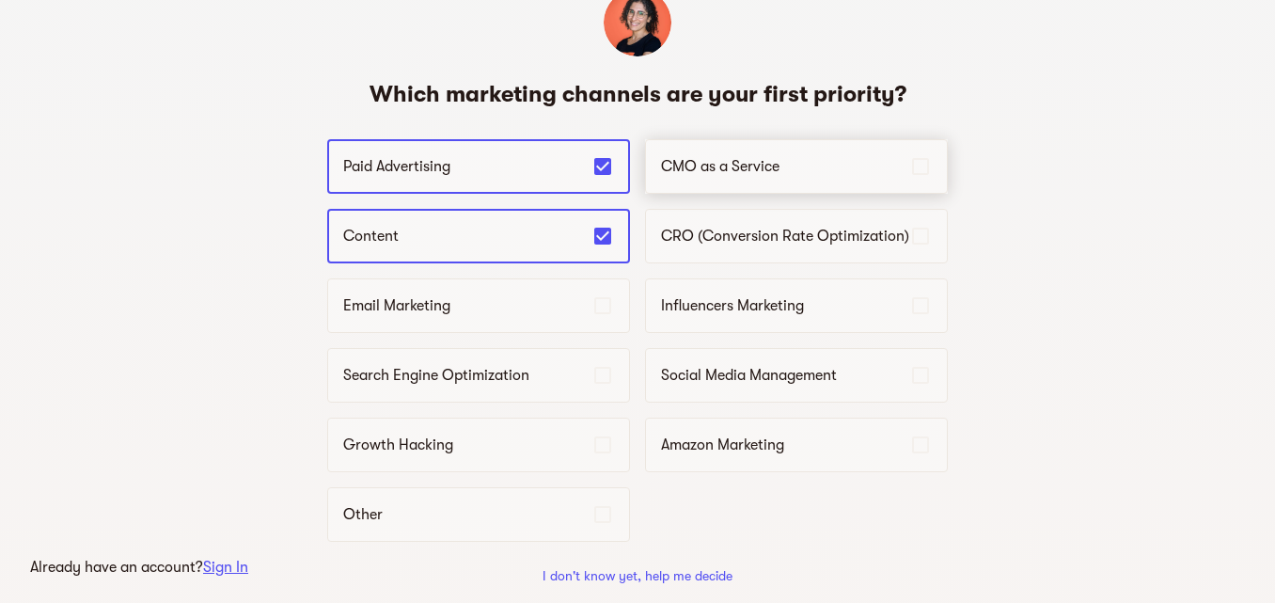
click at [705, 151] on div "CMO as a Service" at bounding box center [796, 166] width 303 height 55
click at [689, 319] on div "Influencers Marketing" at bounding box center [796, 305] width 303 height 55
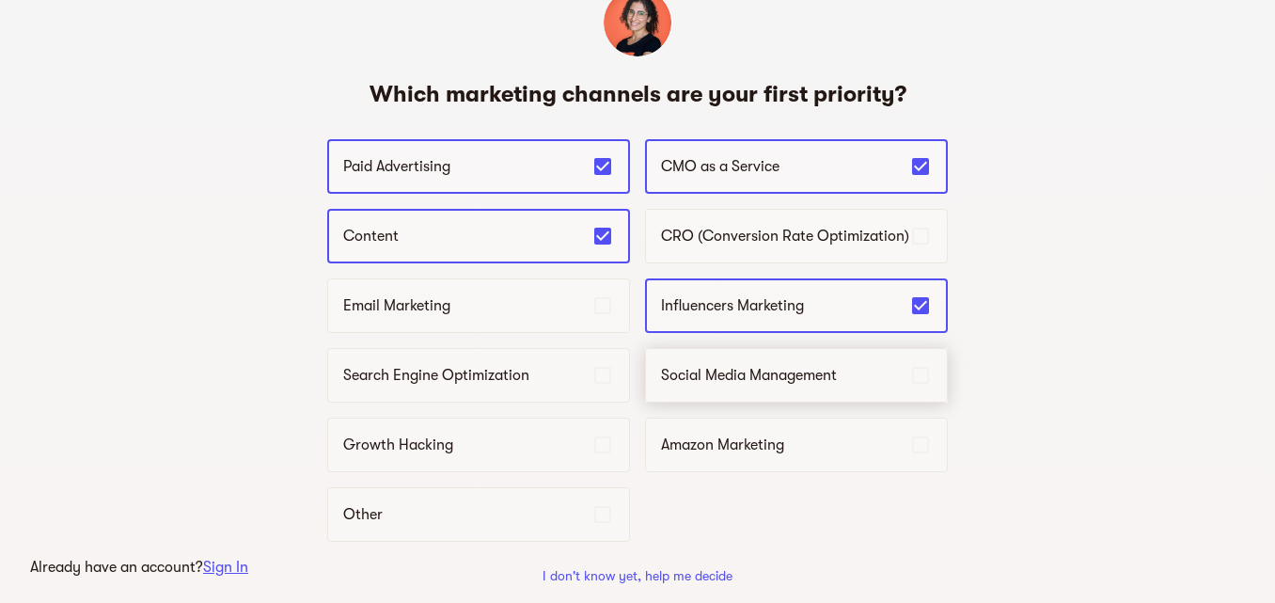
click at [699, 378] on p "Social Media Management" at bounding box center [785, 375] width 248 height 23
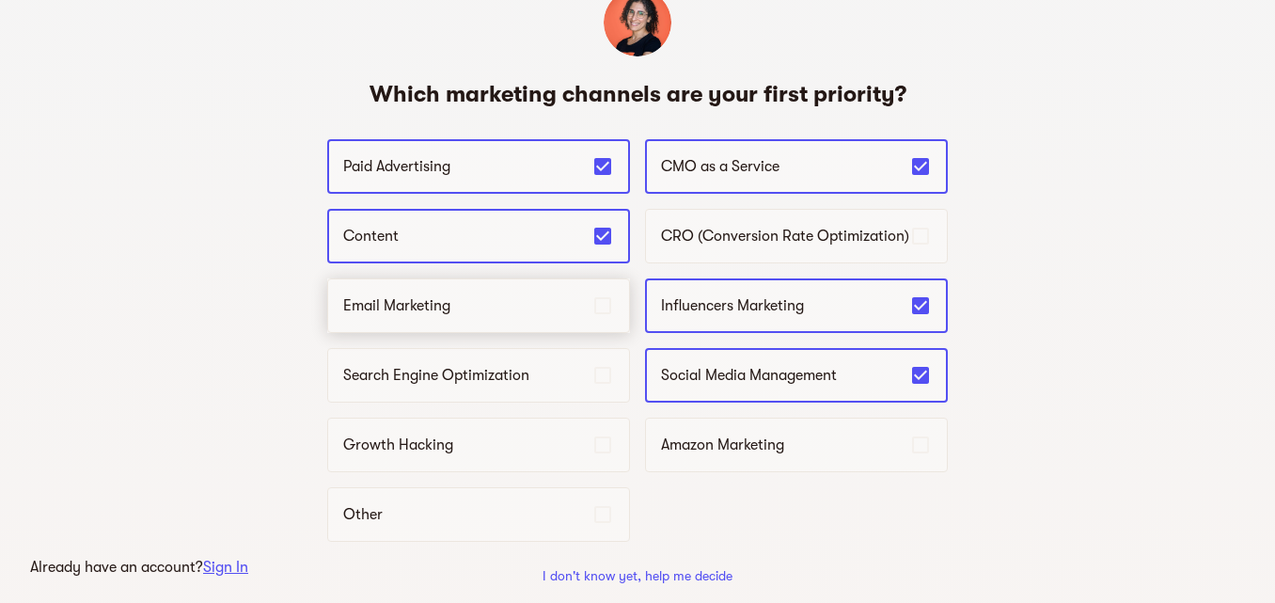
click at [519, 303] on p "Email Marketing" at bounding box center [467, 305] width 248 height 23
click at [505, 370] on p "Search Engine Optimization" at bounding box center [467, 375] width 248 height 23
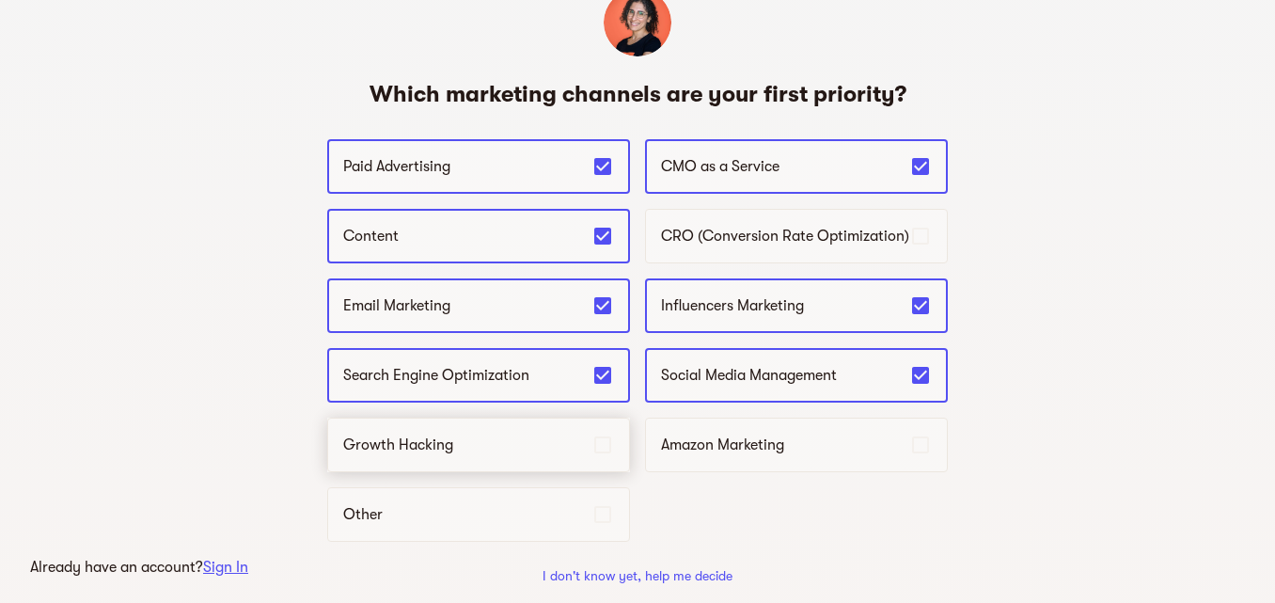
click at [497, 437] on p "Growth Hacking" at bounding box center [467, 444] width 248 height 23
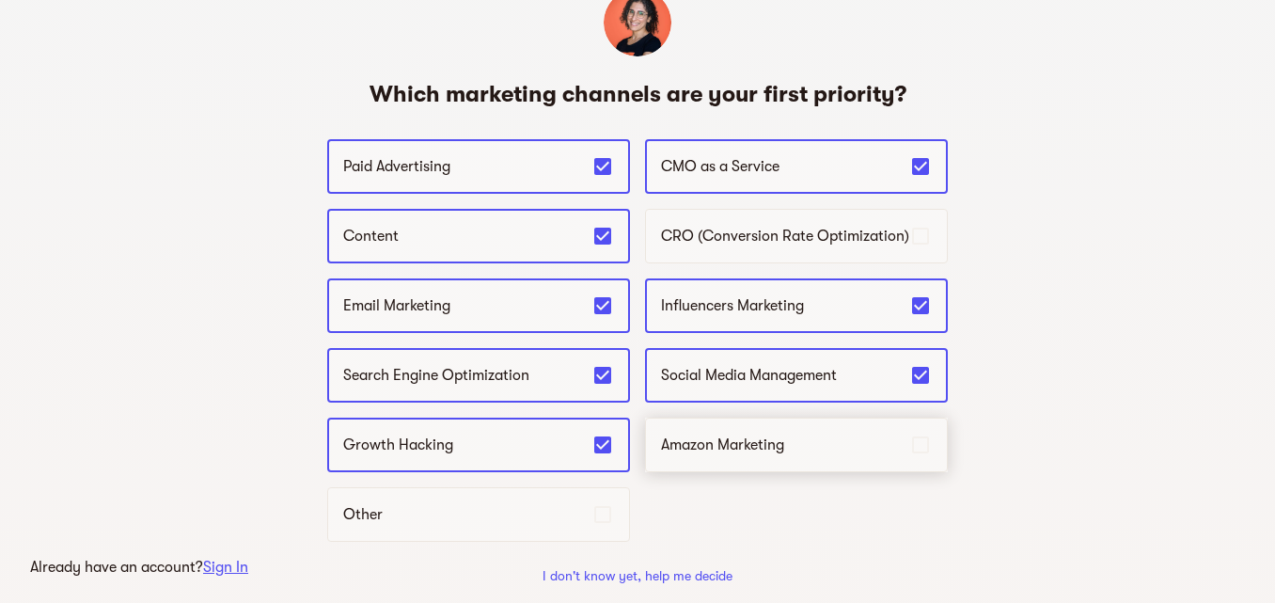
click at [690, 430] on div "Amazon Marketing" at bounding box center [796, 444] width 303 height 55
click at [693, 250] on div "CRO (Conversion Rate Optimization)" at bounding box center [796, 236] width 303 height 55
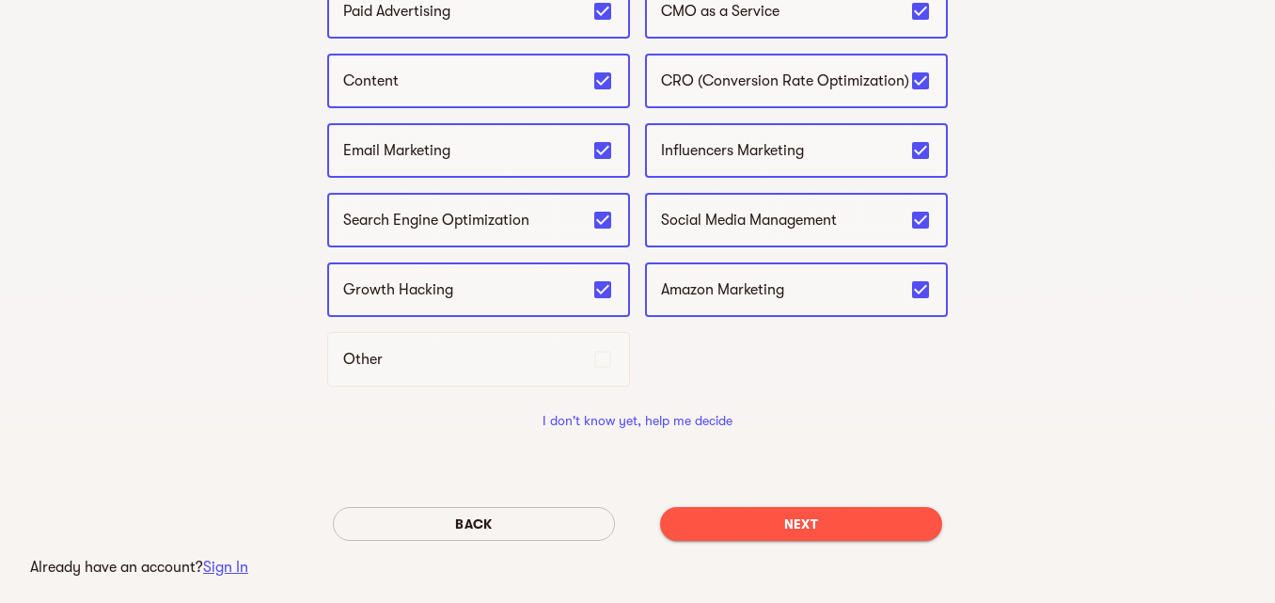
scroll to position [300, 0]
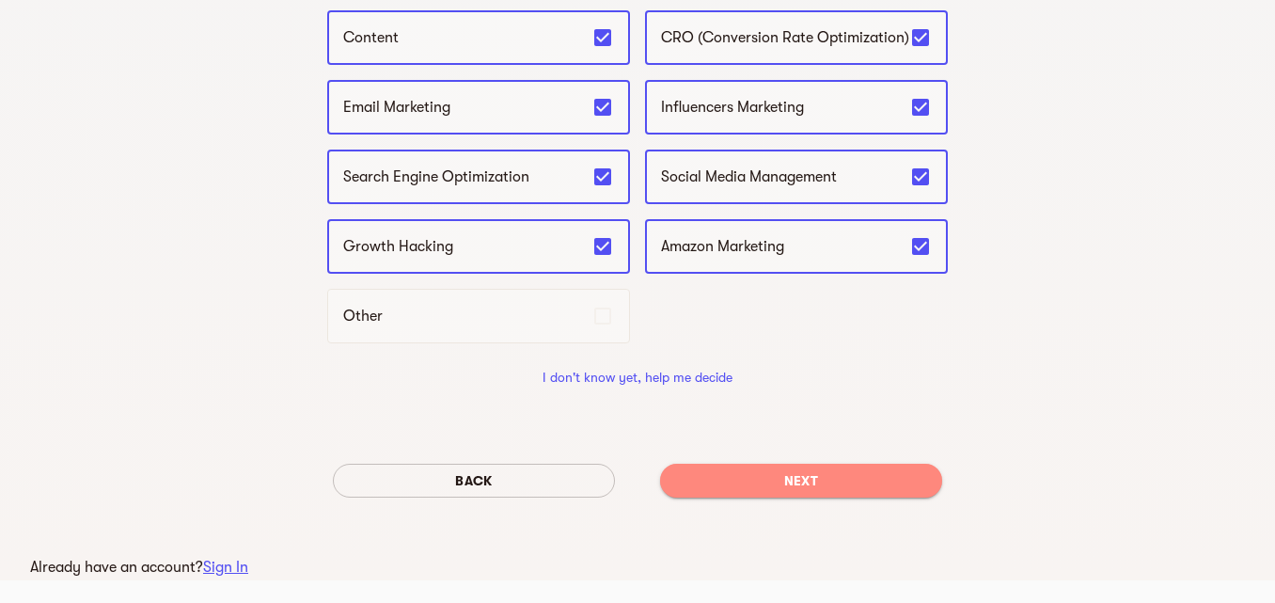
click at [755, 491] on span "Next" at bounding box center [801, 480] width 252 height 23
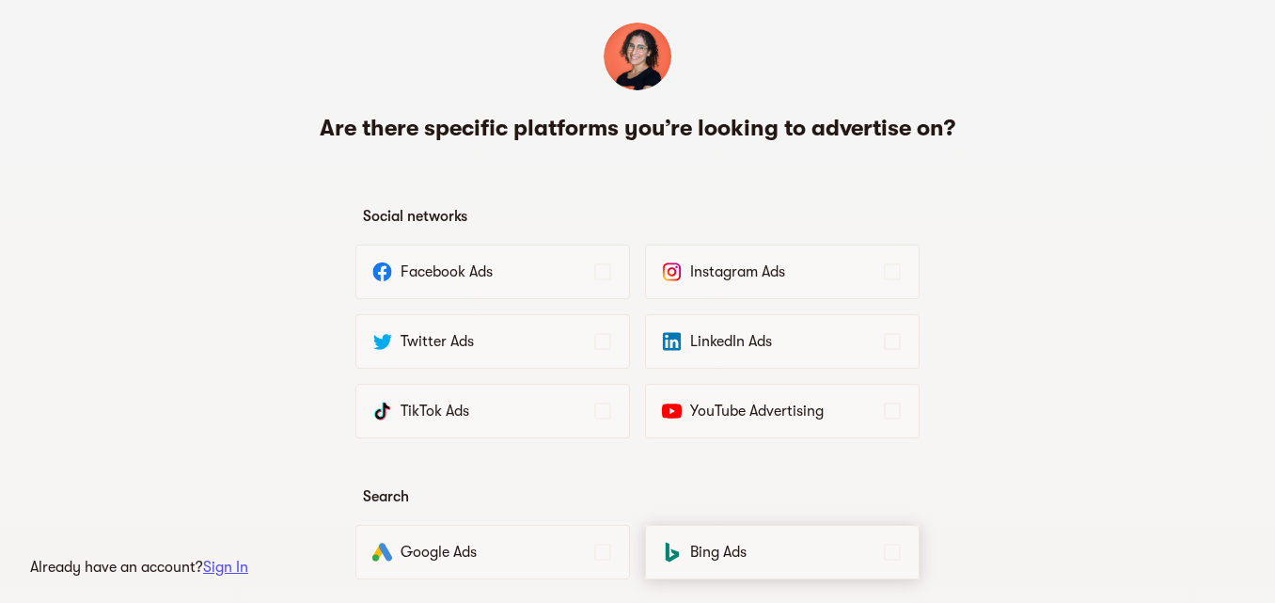
scroll to position [67, 0]
click at [523, 258] on div "Facebook Ads" at bounding box center [492, 272] width 275 height 55
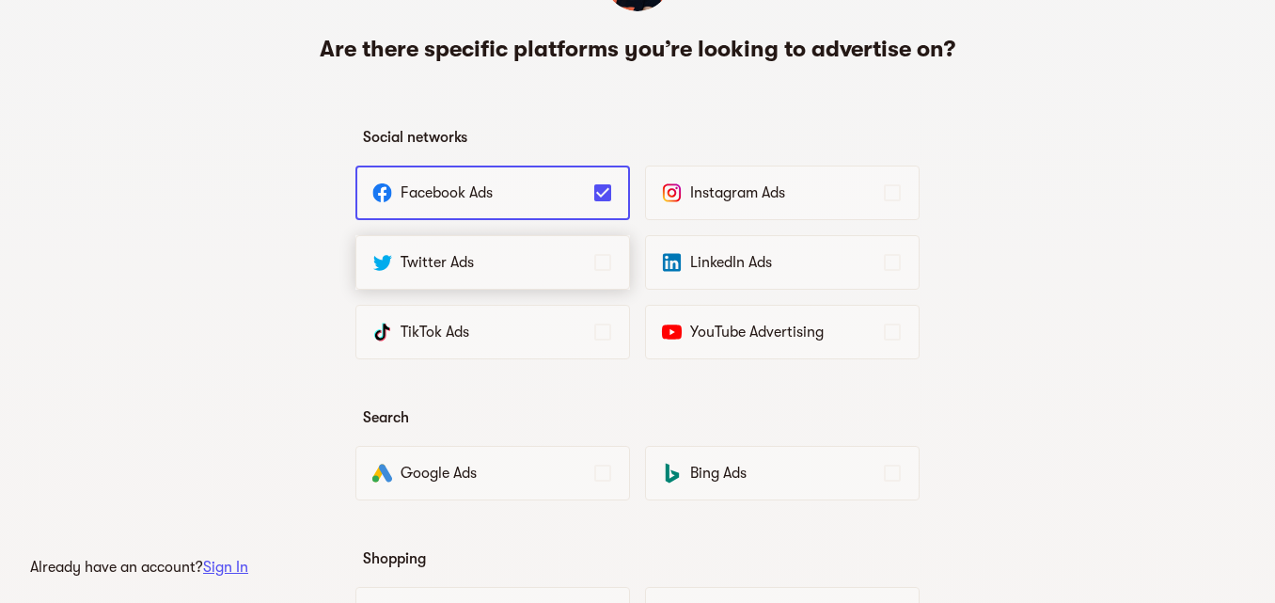
scroll to position [159, 0]
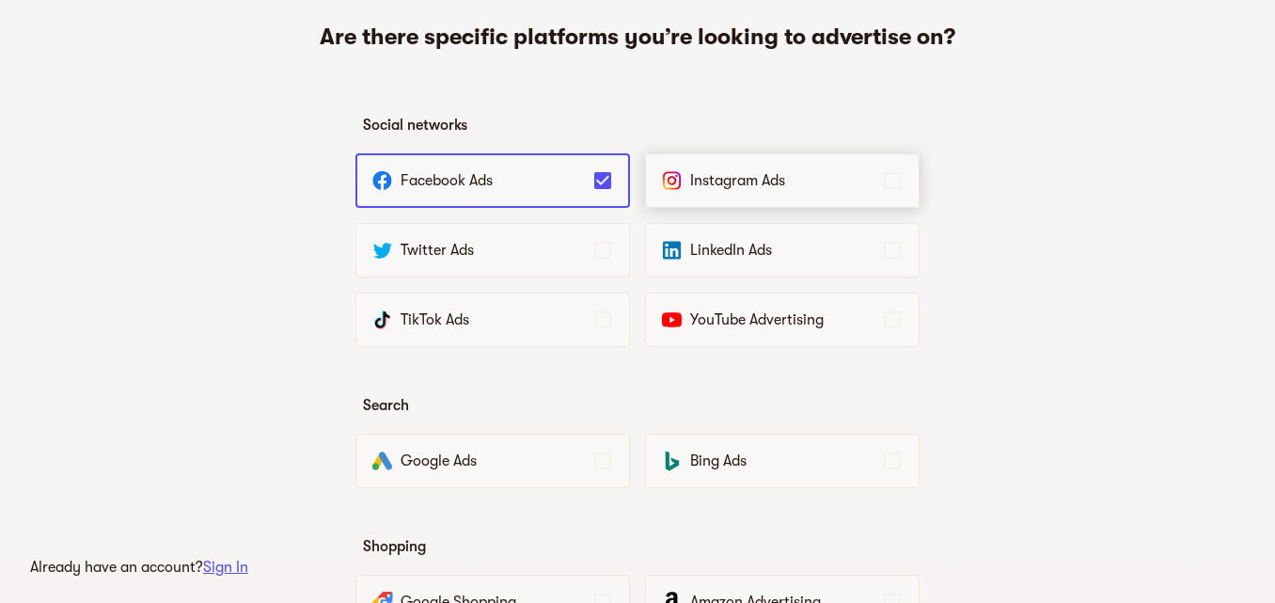
click at [702, 173] on p "Instagram Ads" at bounding box center [785, 180] width 191 height 23
drag, startPoint x: 553, startPoint y: 228, endPoint x: 686, endPoint y: 261, distance: 137.5
click at [686, 261] on div "Social networks Facebook Ads Instagram Ads Twitter Ads LinkedIn Ads TikTok Ads …" at bounding box center [637, 495] width 564 height 827
click at [686, 261] on div "LinkedIn Ads" at bounding box center [782, 250] width 275 height 55
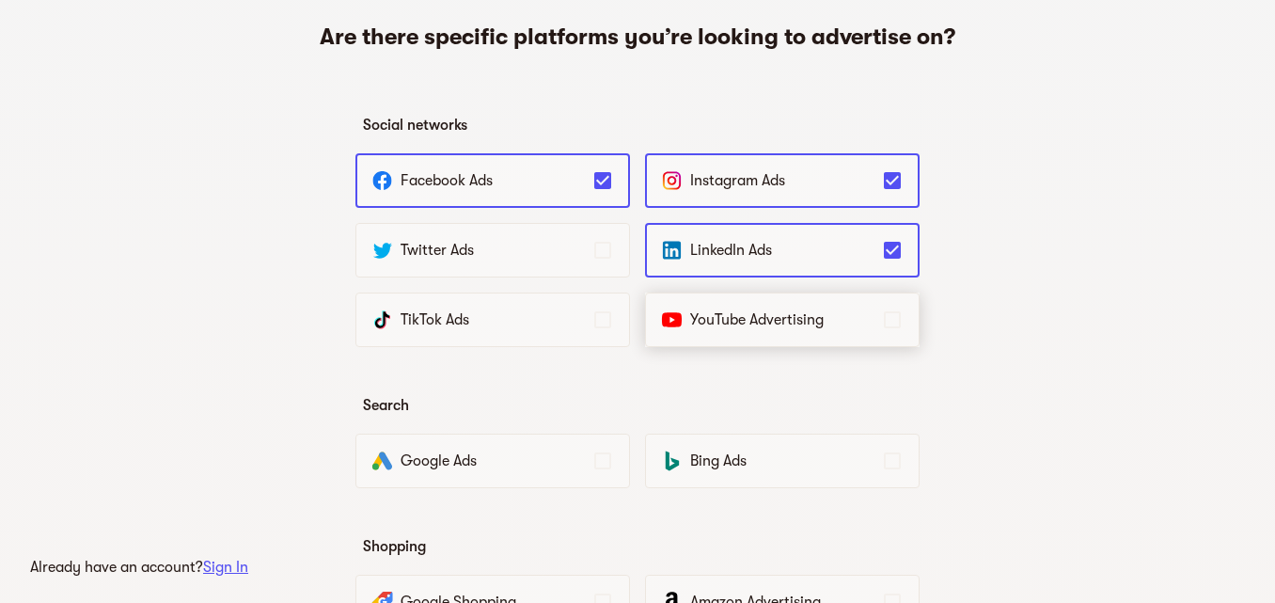
click at [693, 323] on p "YouTube Advertising" at bounding box center [785, 319] width 191 height 23
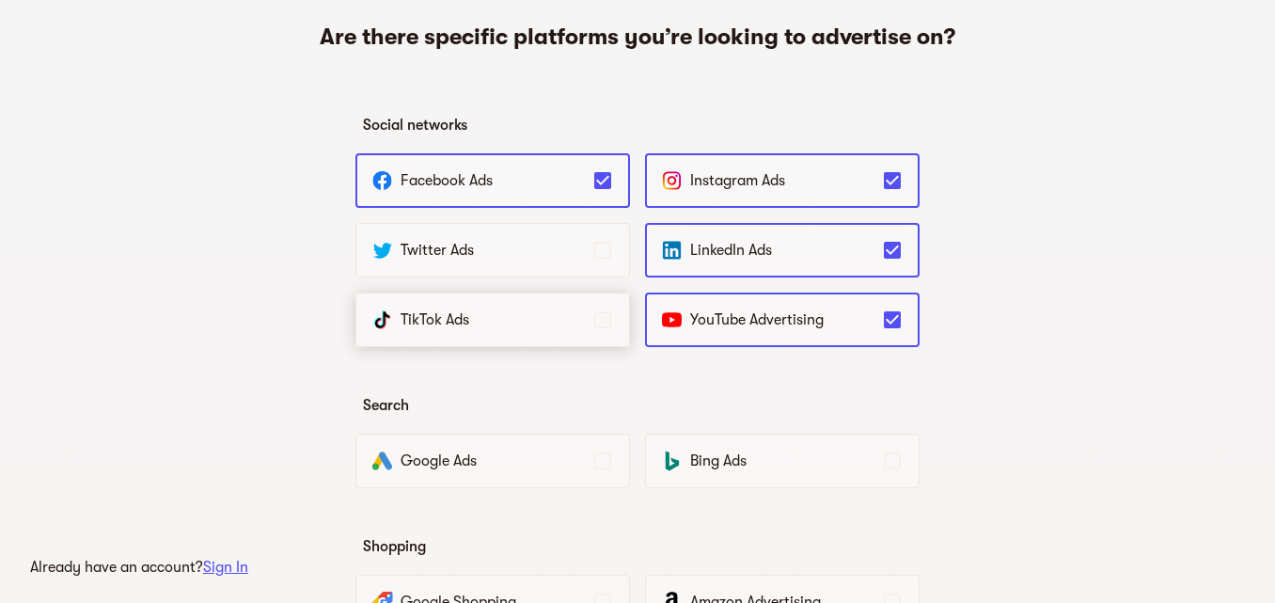
click at [515, 326] on p "TikTok Ads" at bounding box center [496, 319] width 191 height 23
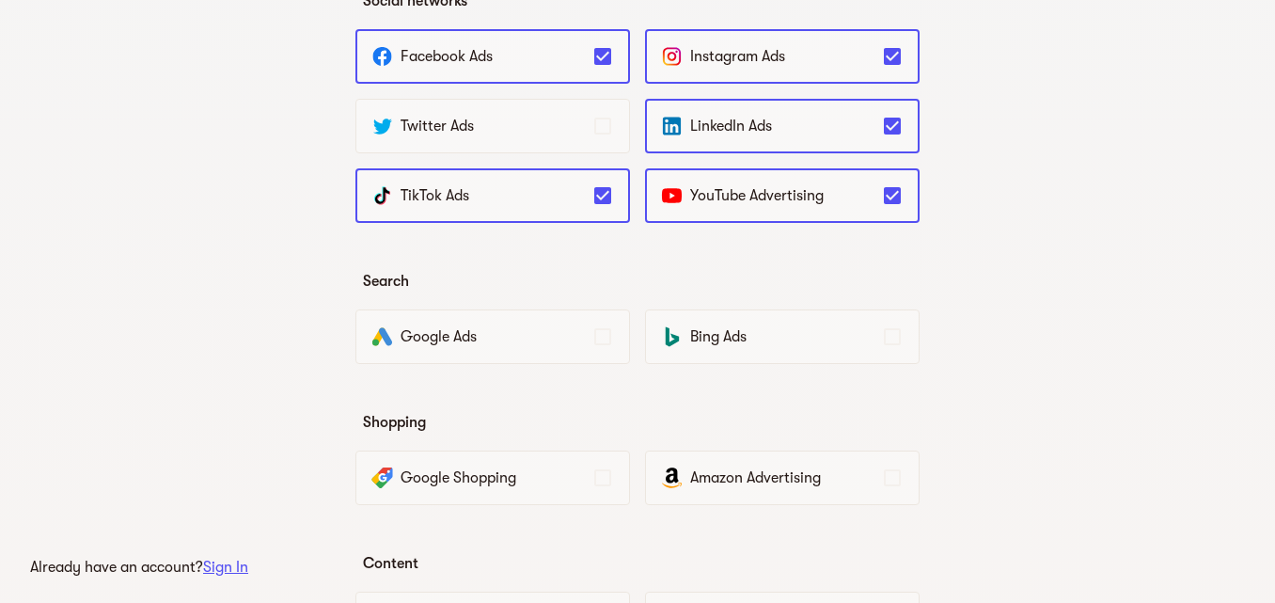
scroll to position [297, 0]
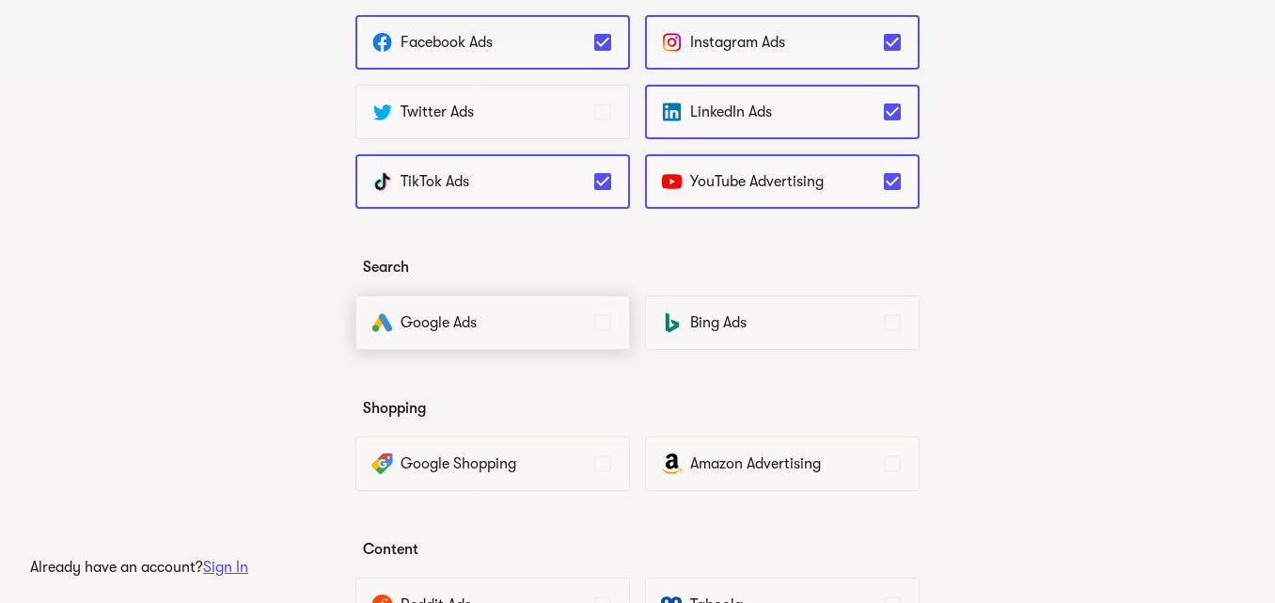
click at [495, 322] on p "Google Ads" at bounding box center [496, 322] width 191 height 23
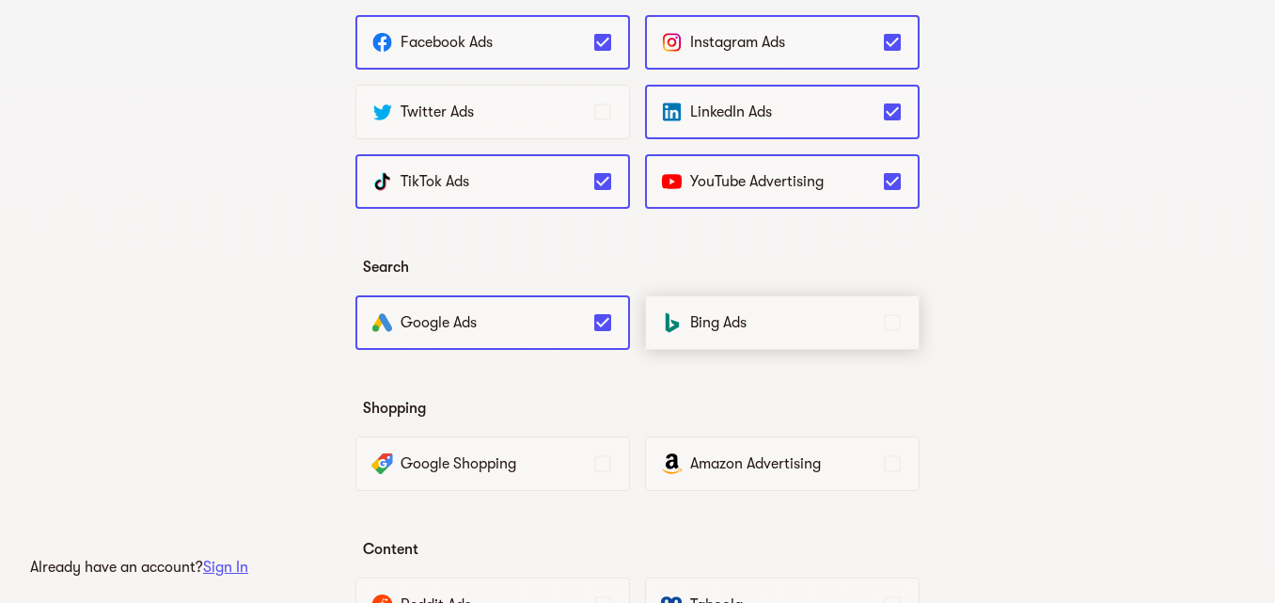
click at [648, 320] on div "Bing Ads" at bounding box center [782, 322] width 275 height 55
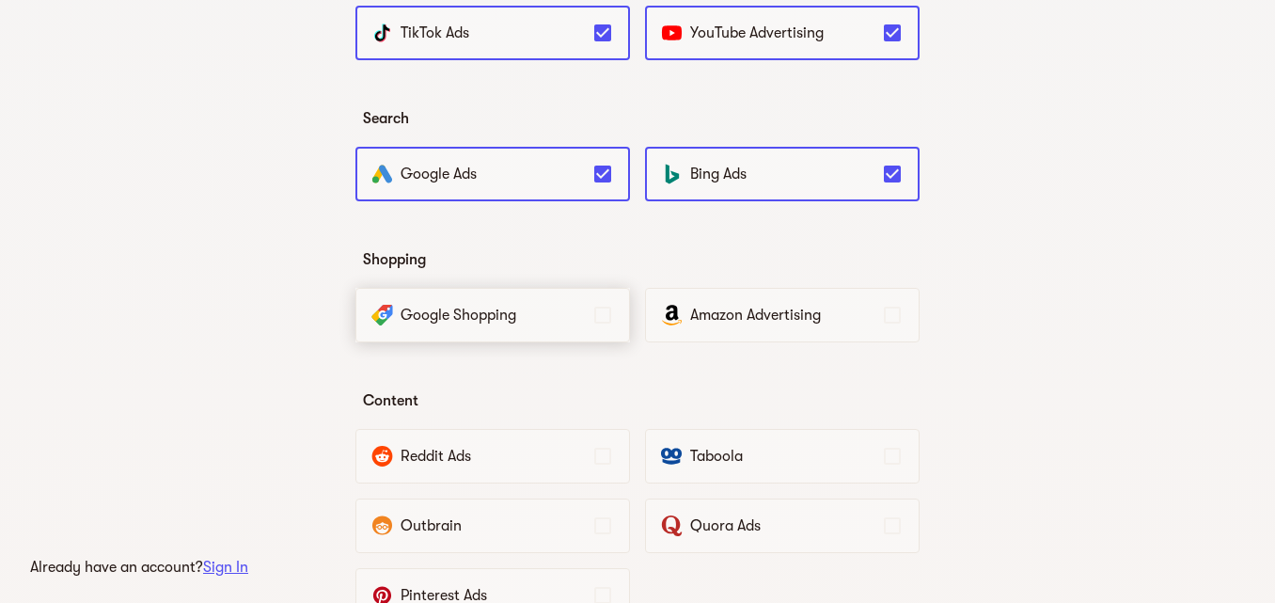
click at [502, 322] on p "Google Shopping" at bounding box center [496, 315] width 191 height 23
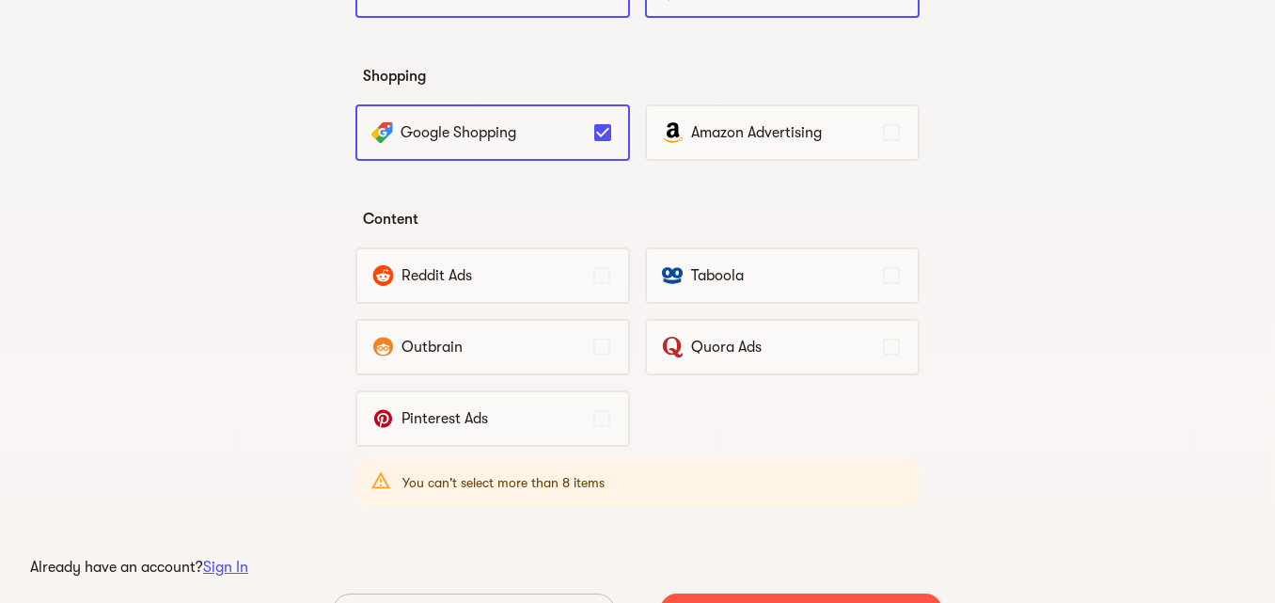
scroll to position [639, 0]
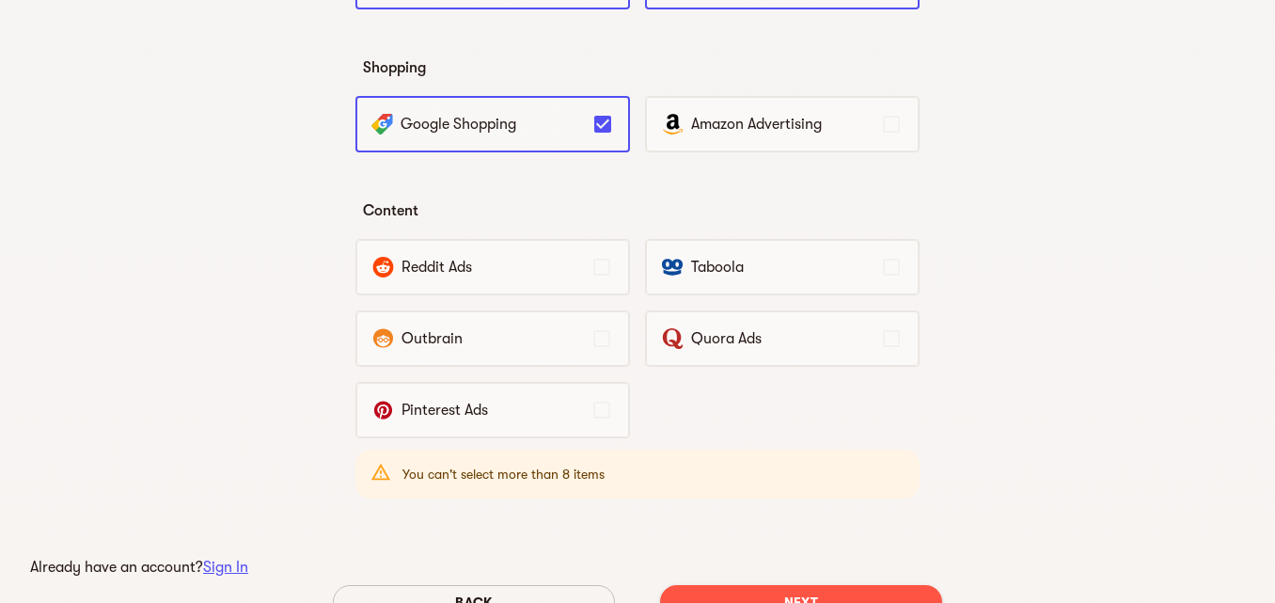
click at [502, 419] on p "Pinterest Ads" at bounding box center [495, 410] width 189 height 23
click at [590, 412] on icon at bounding box center [601, 410] width 23 height 23
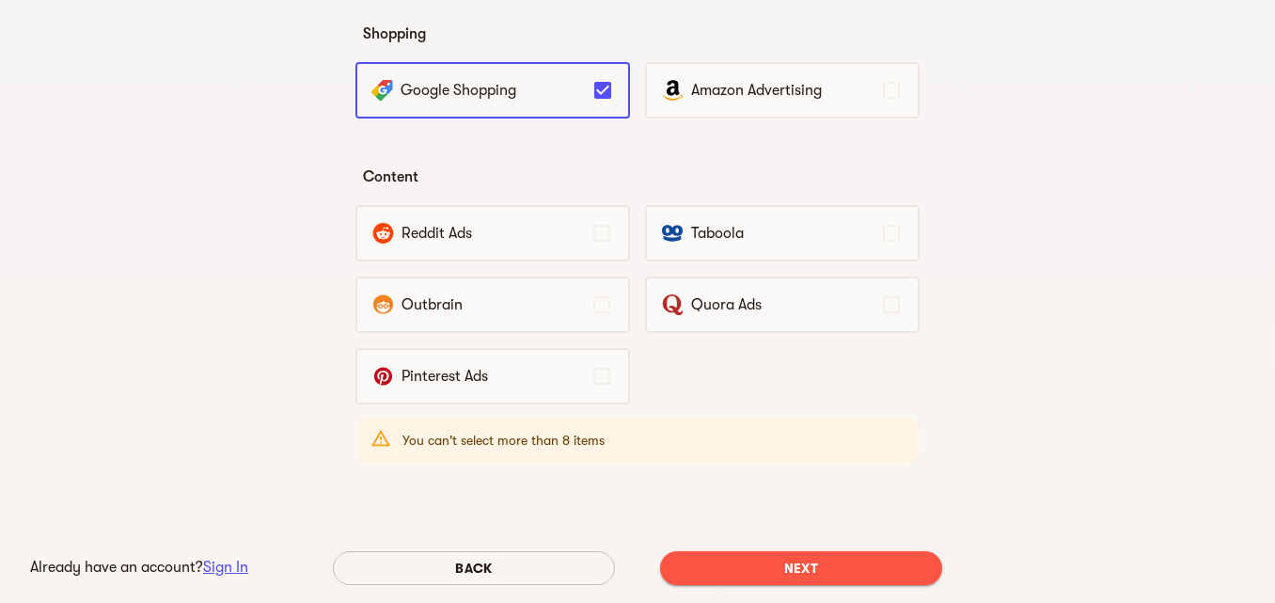
scroll to position [761, 0]
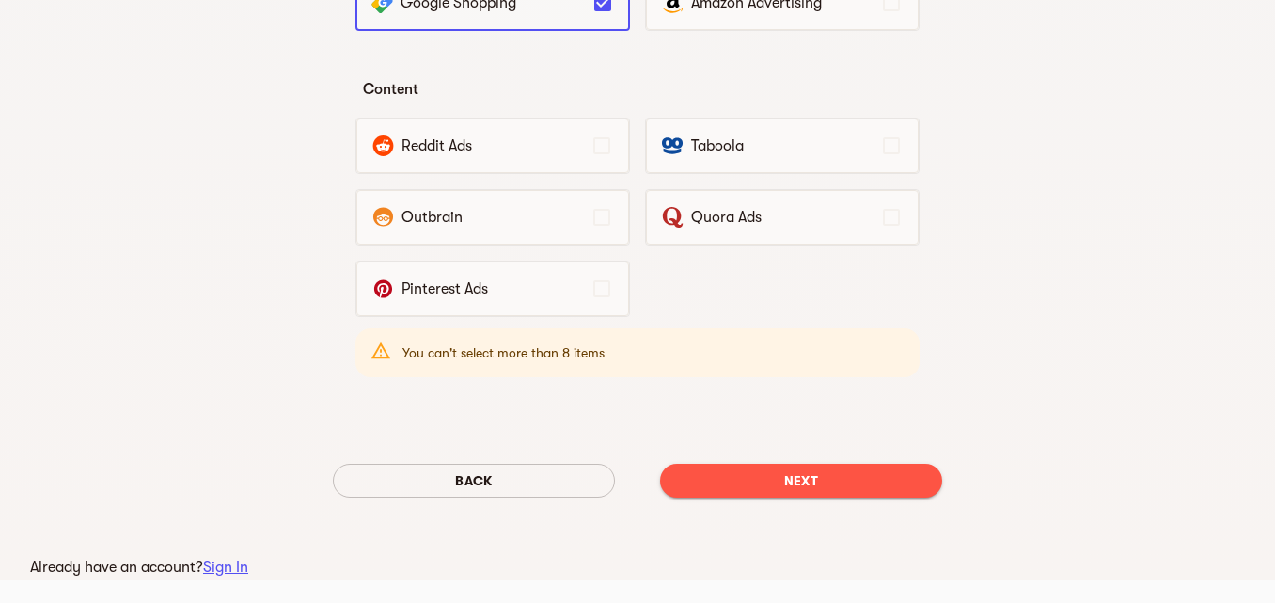
click at [777, 509] on div "Back Next" at bounding box center [637, 480] width 651 height 64
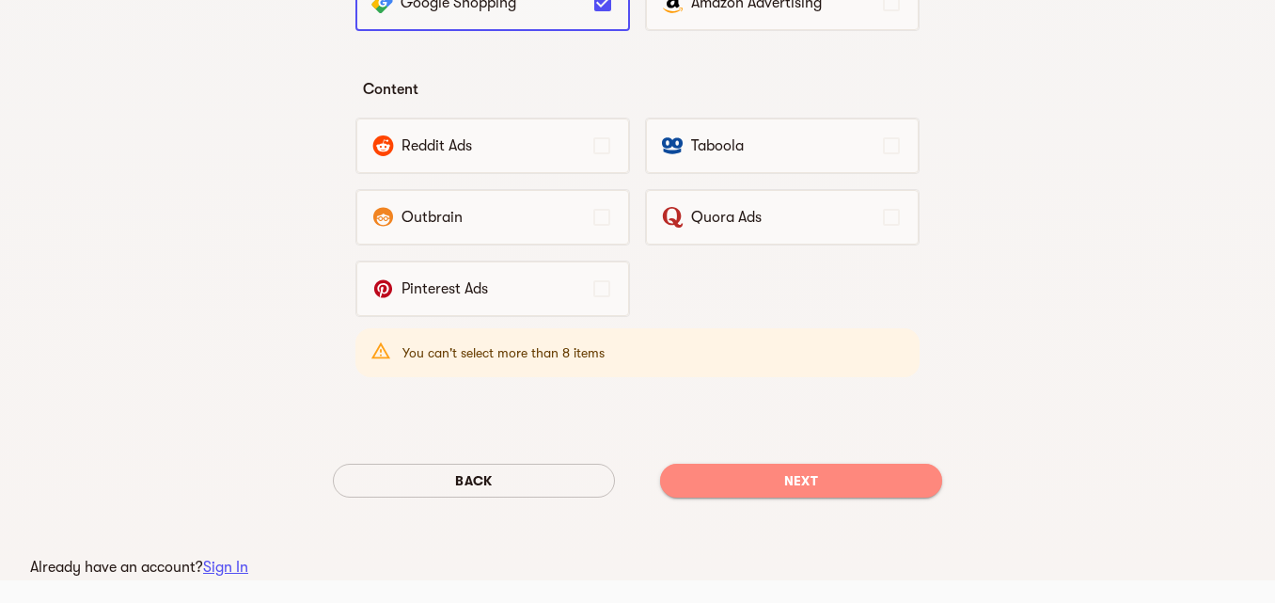
click at [774, 482] on span "Next" at bounding box center [801, 480] width 252 height 23
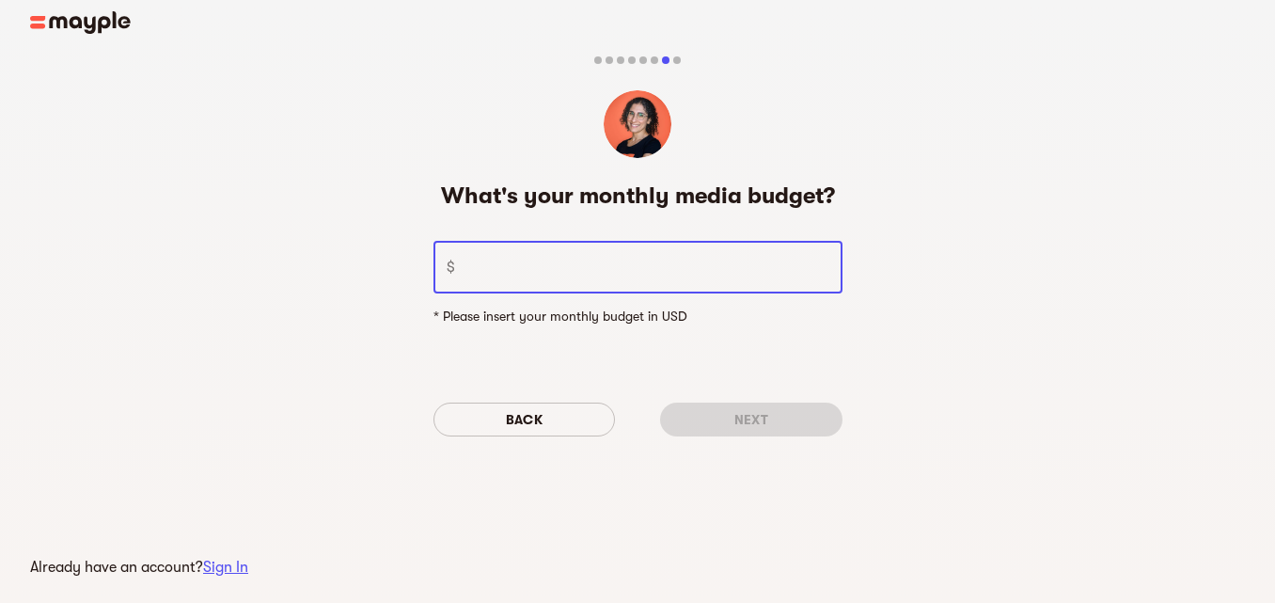
click at [536, 272] on input "number" at bounding box center [653, 267] width 380 height 53
type input "500"
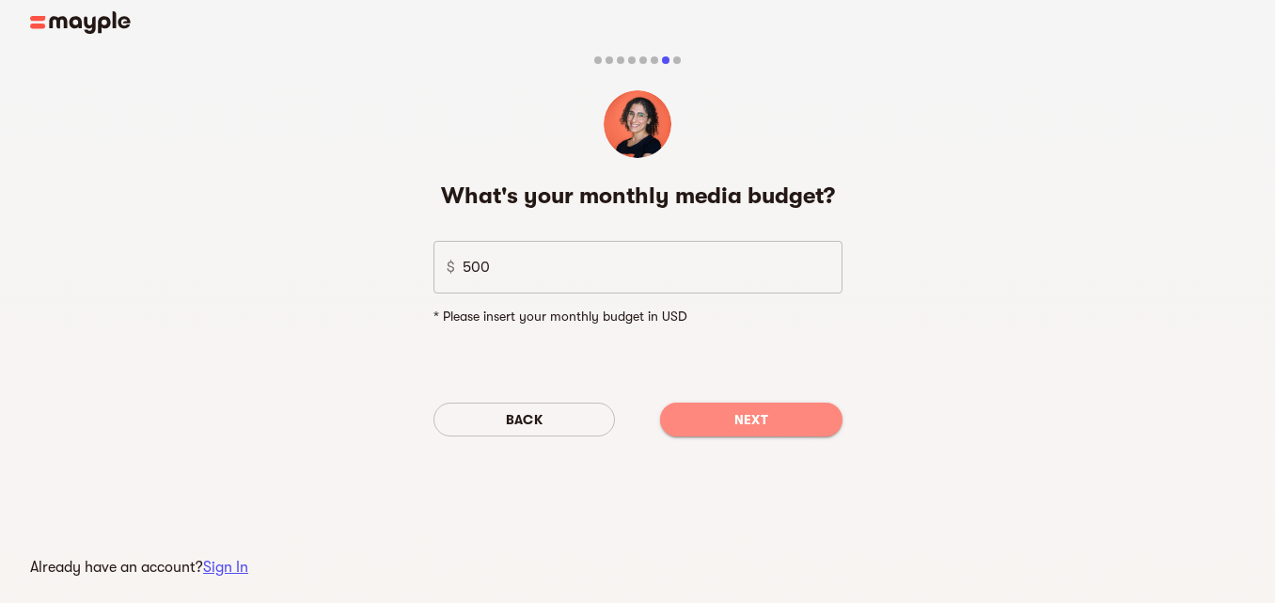
click at [729, 422] on span "Next" at bounding box center [751, 419] width 152 height 23
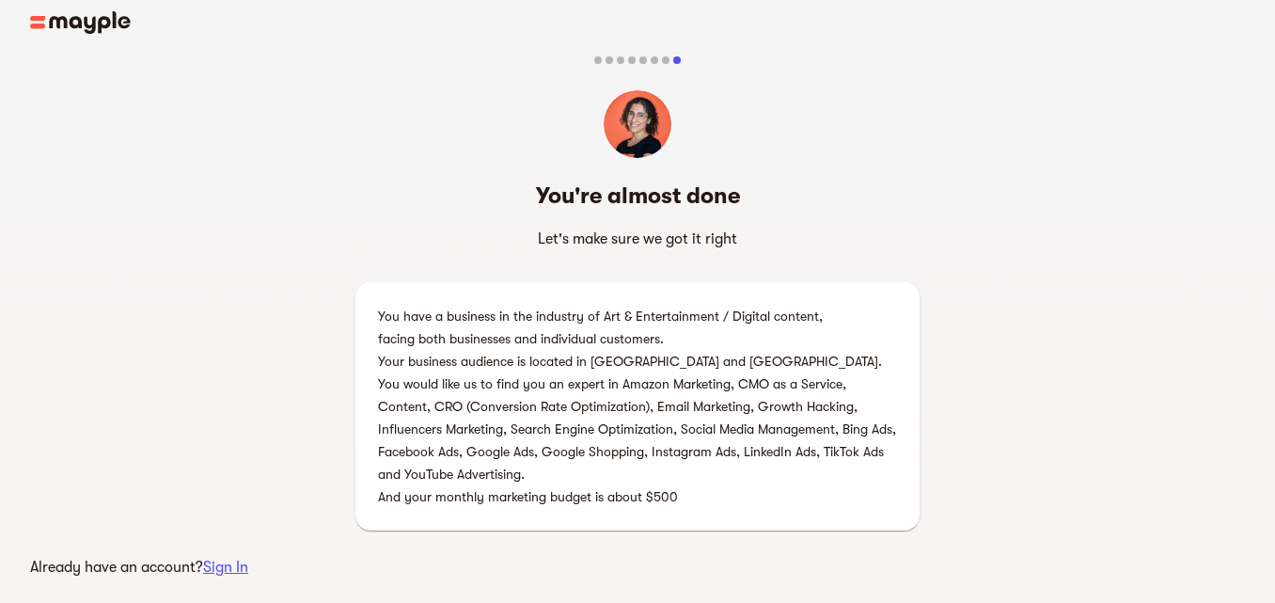
click at [729, 422] on p "You would like us to find you an expert in Amazon Marketing, CMO as a Service, …" at bounding box center [637, 428] width 519 height 113
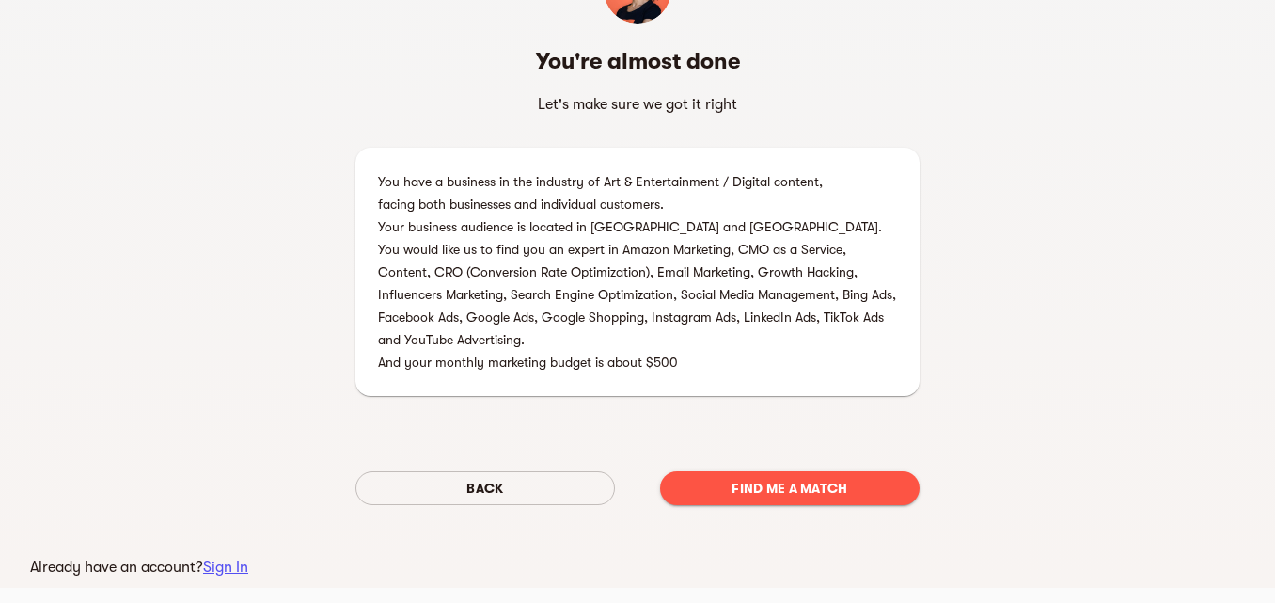
scroll to position [142, 0]
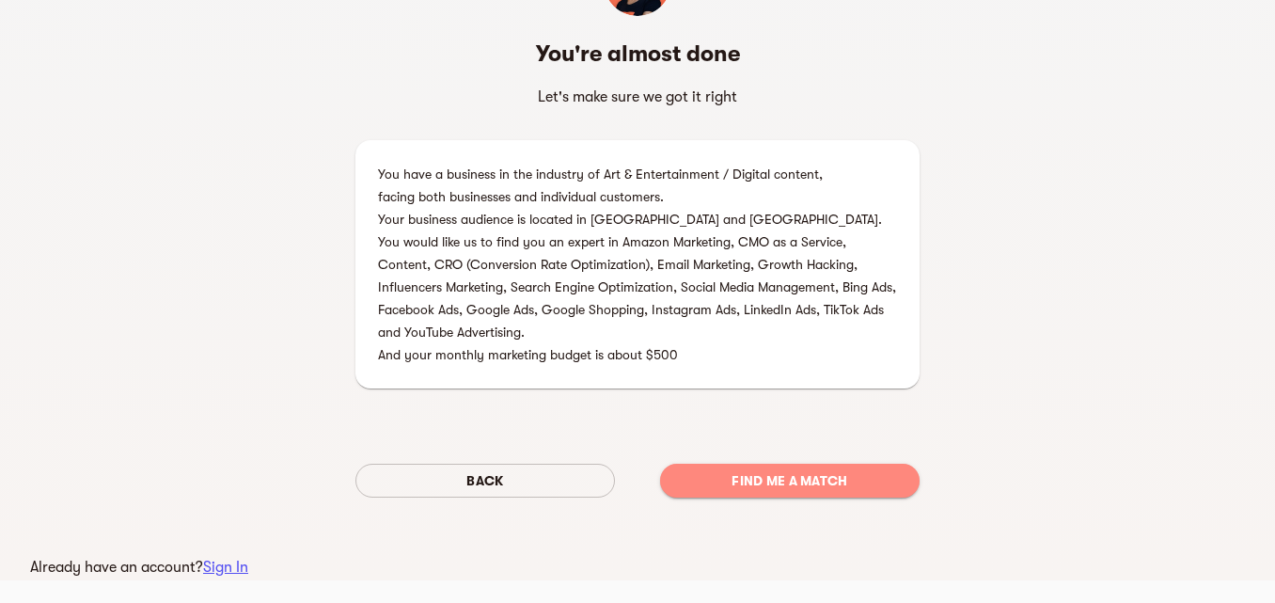
click at [753, 473] on span "Find me a match" at bounding box center [789, 480] width 229 height 23
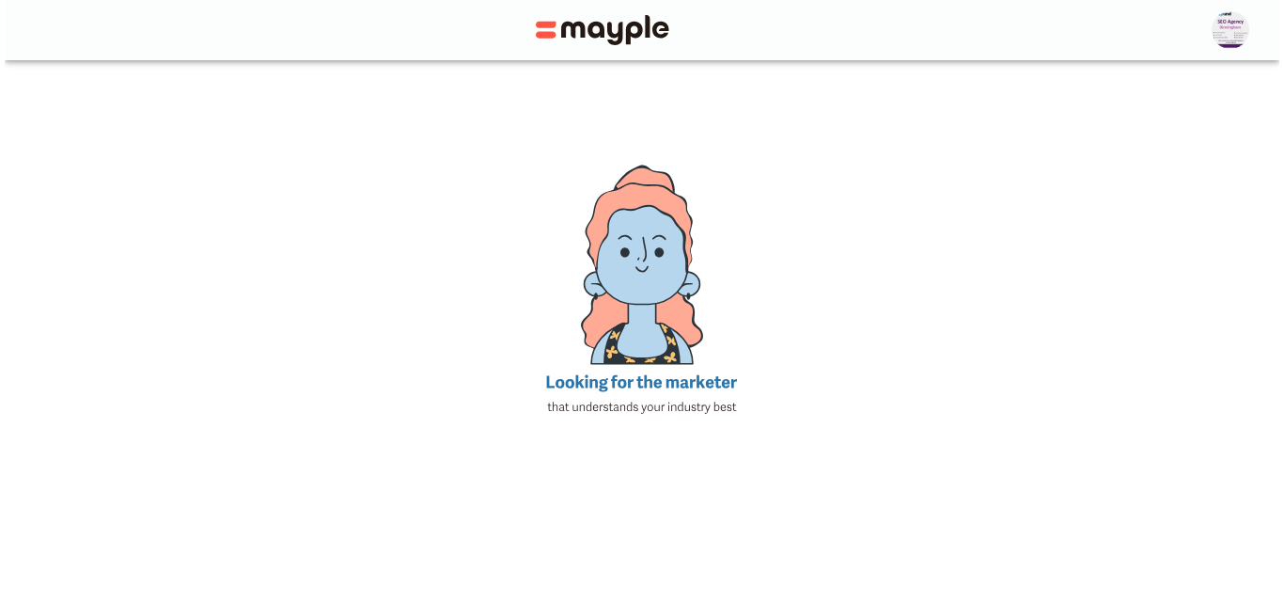
scroll to position [183, 0]
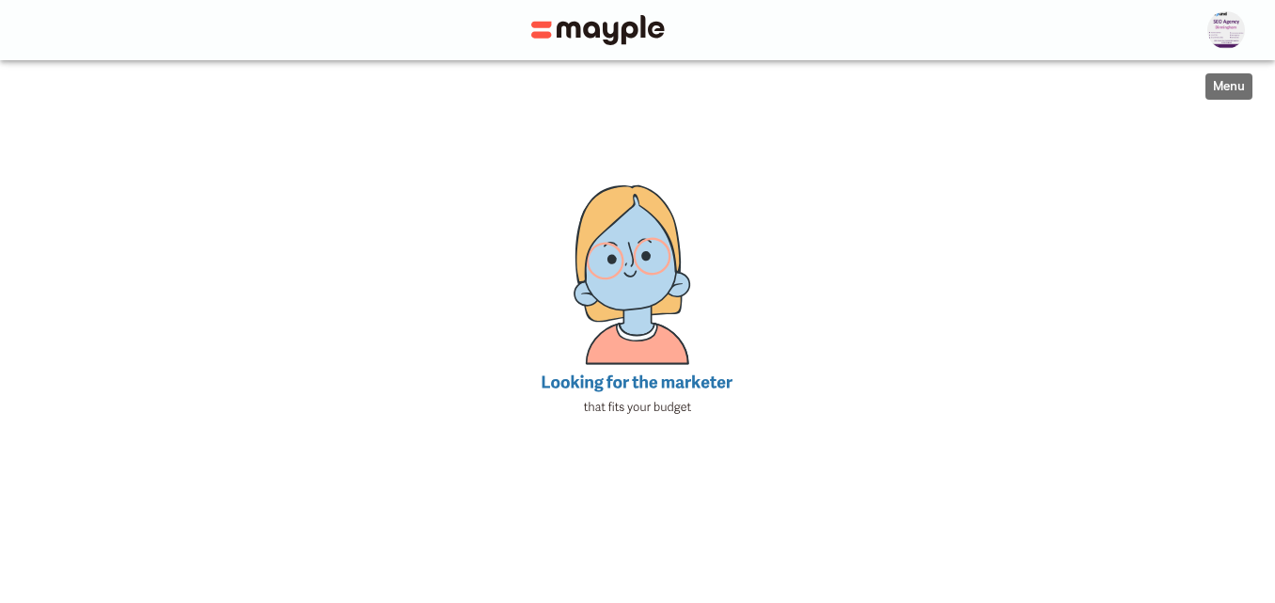
click at [1239, 34] on img "button" at bounding box center [1226, 30] width 38 height 38
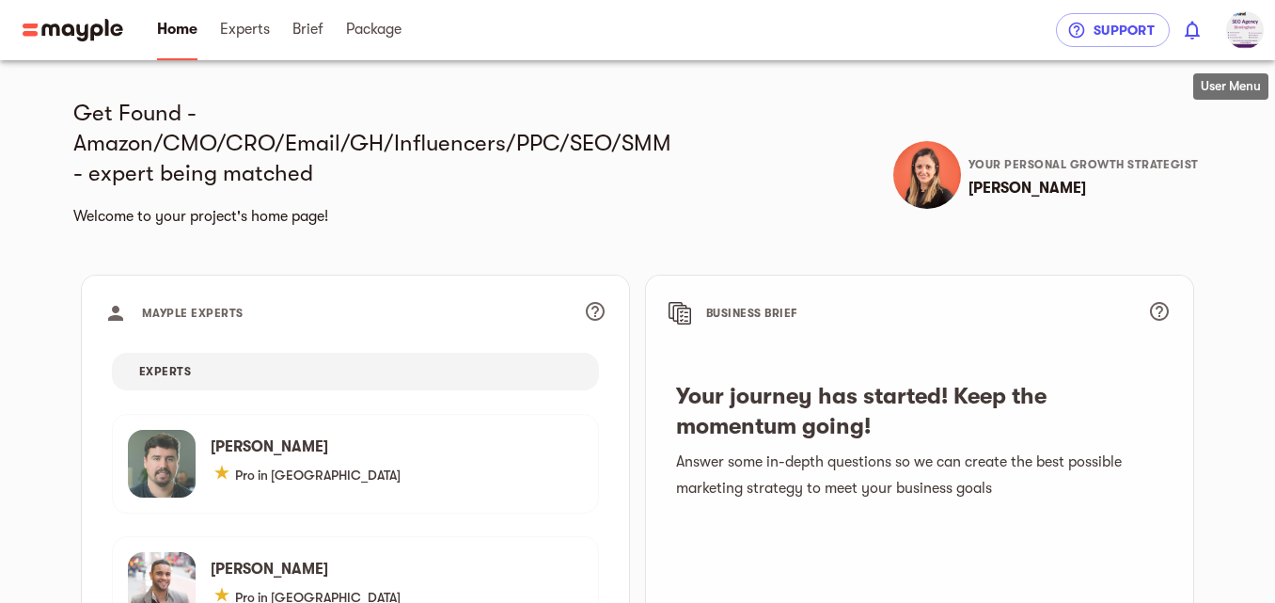
click at [1256, 33] on img "button" at bounding box center [1245, 30] width 38 height 38
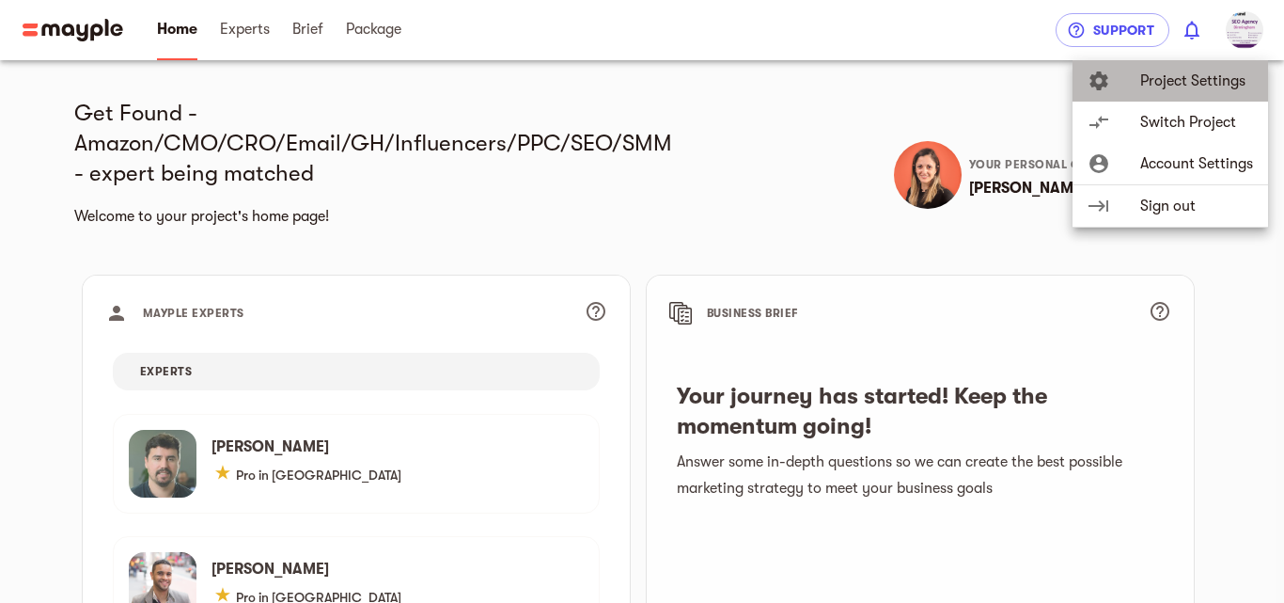
click at [1205, 84] on span "Project Settings" at bounding box center [1196, 81] width 113 height 23
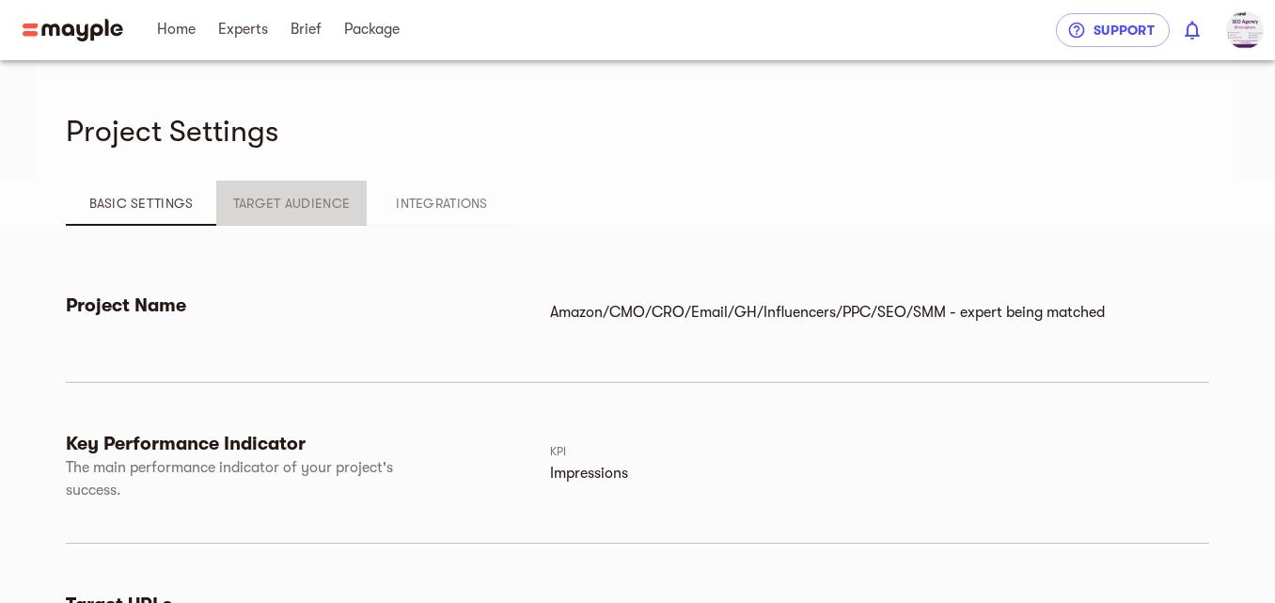
click at [293, 207] on span "Target Audience" at bounding box center [292, 203] width 128 height 23
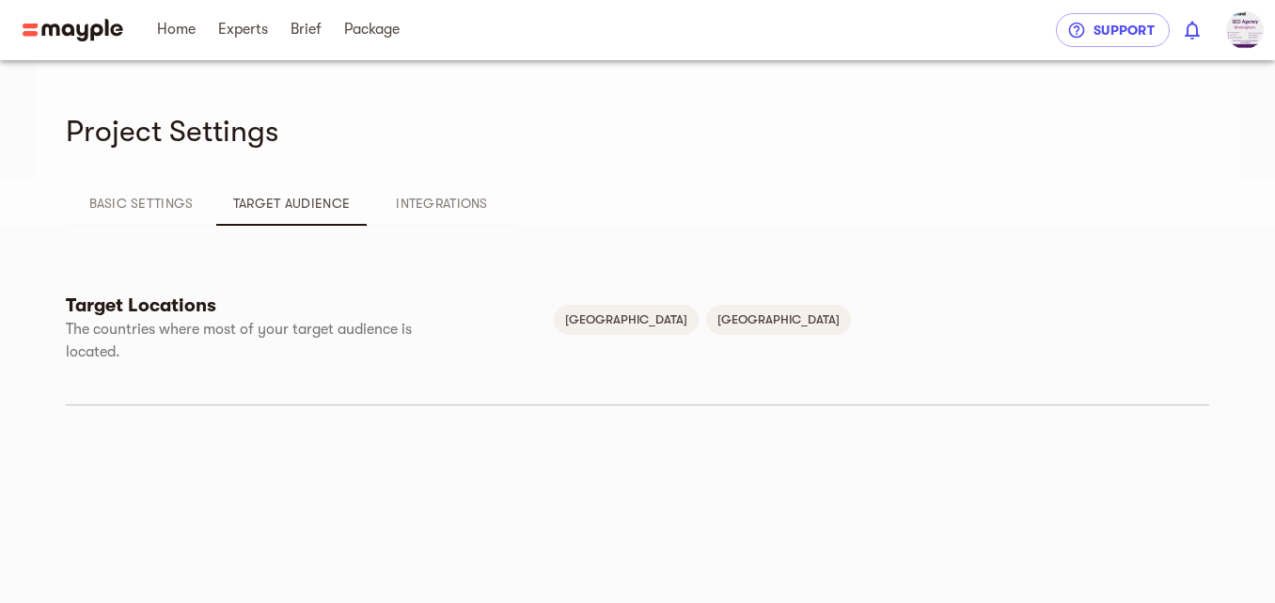
click at [422, 228] on div "Target Locations The countries where most of your target audience is located. G…" at bounding box center [637, 336] width 1143 height 221
click at [428, 203] on span "Integrations" at bounding box center [442, 203] width 128 height 23
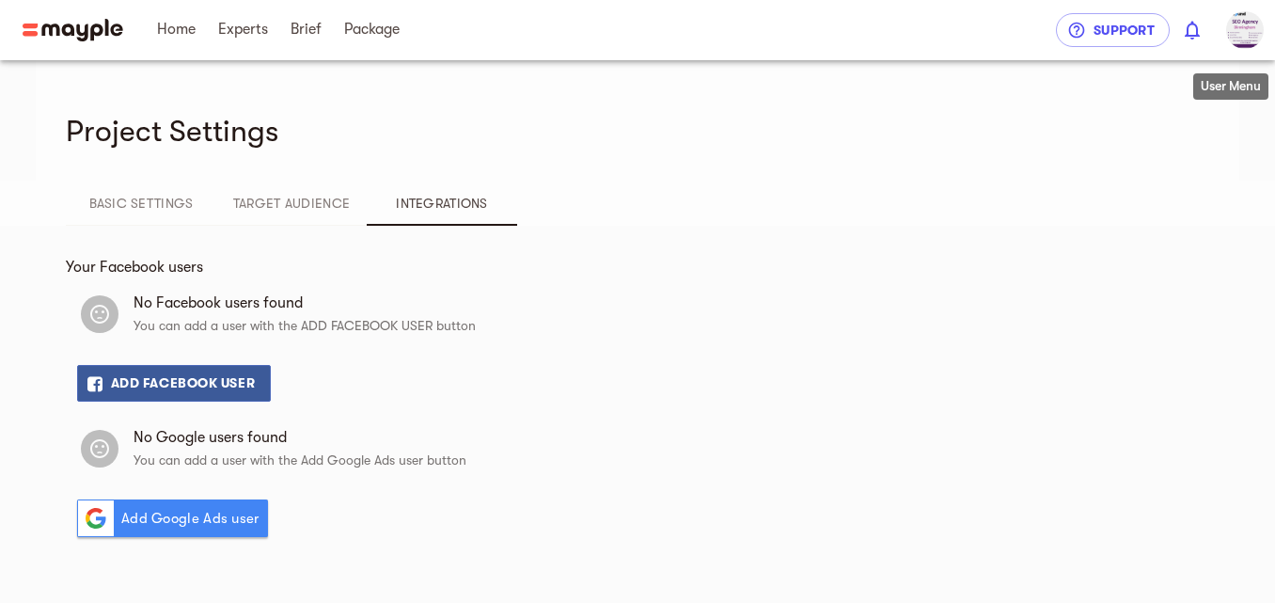
click at [1247, 34] on img "button" at bounding box center [1245, 30] width 38 height 38
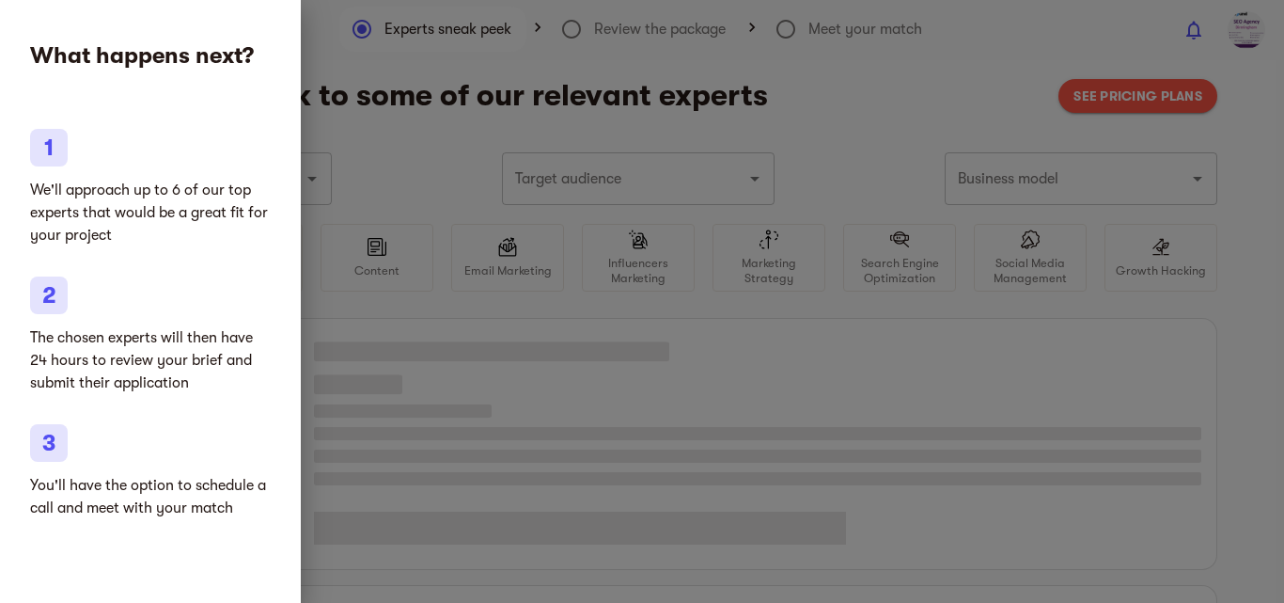
click at [391, 319] on div at bounding box center [642, 301] width 1284 height 603
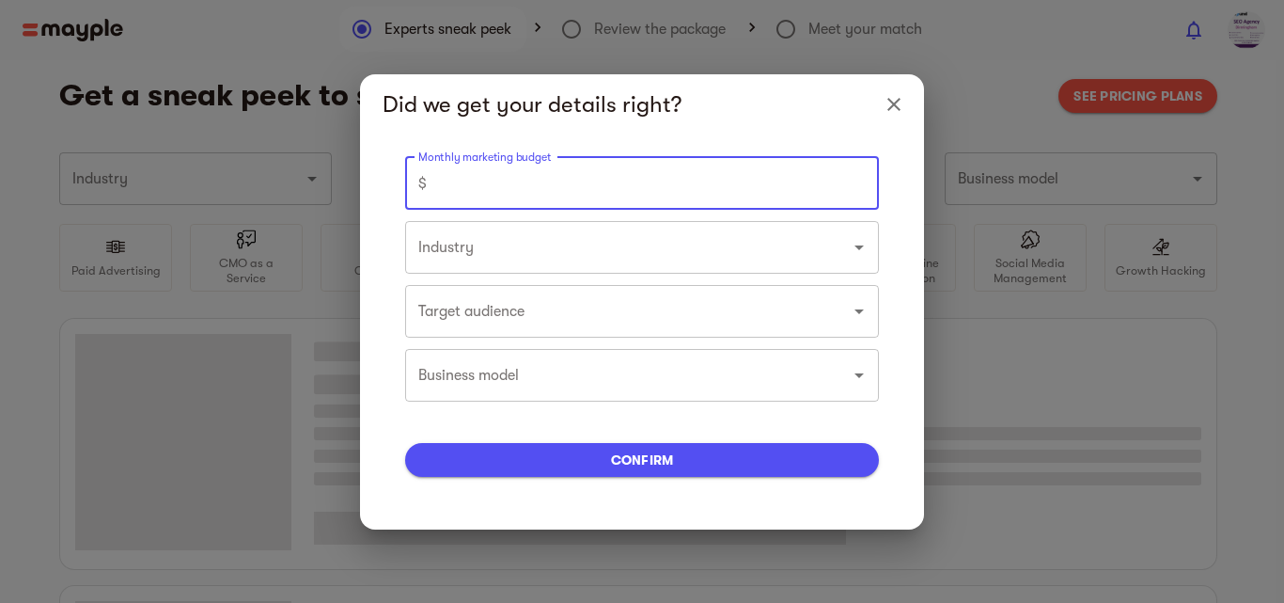
click at [479, 178] on input "number" at bounding box center [656, 183] width 445 height 53
type input "Marketing agencies"
type input "500"
type input "Marketing agencies"
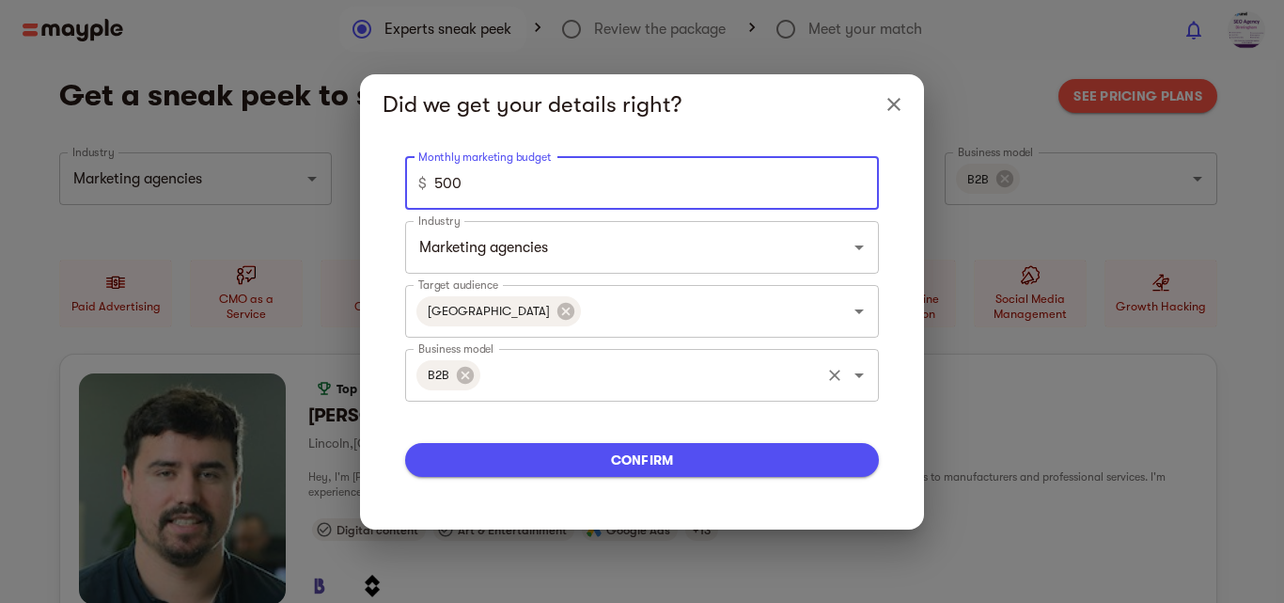
click at [507, 384] on input "Business model" at bounding box center [650, 375] width 335 height 36
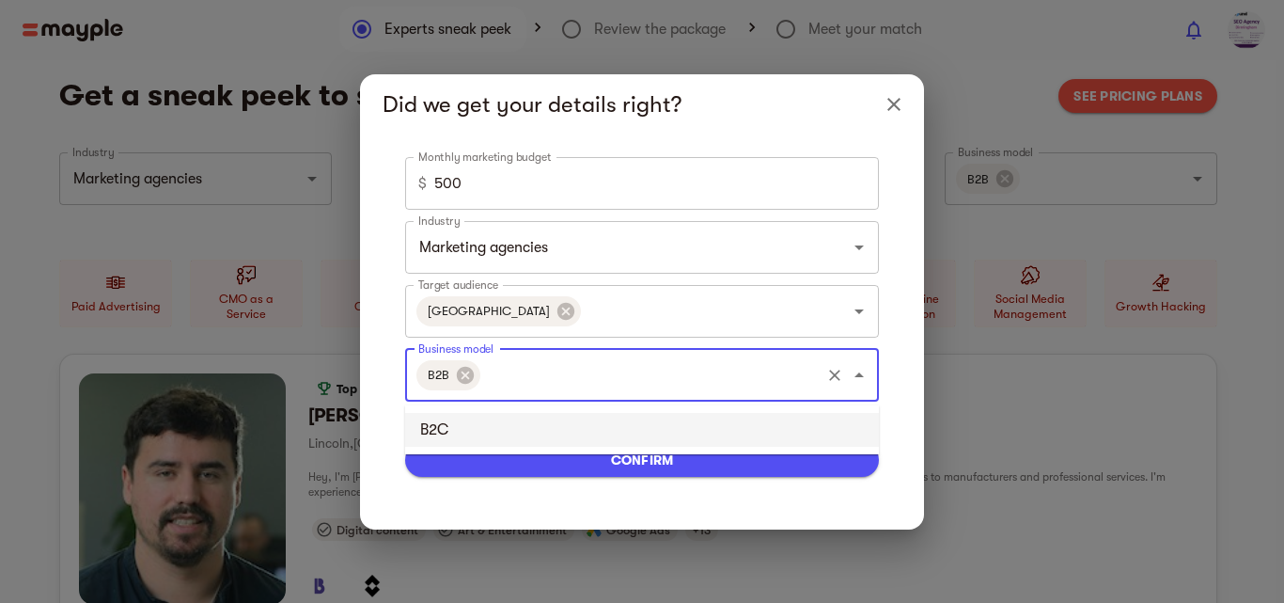
click at [448, 428] on li "B2C" at bounding box center [642, 430] width 474 height 34
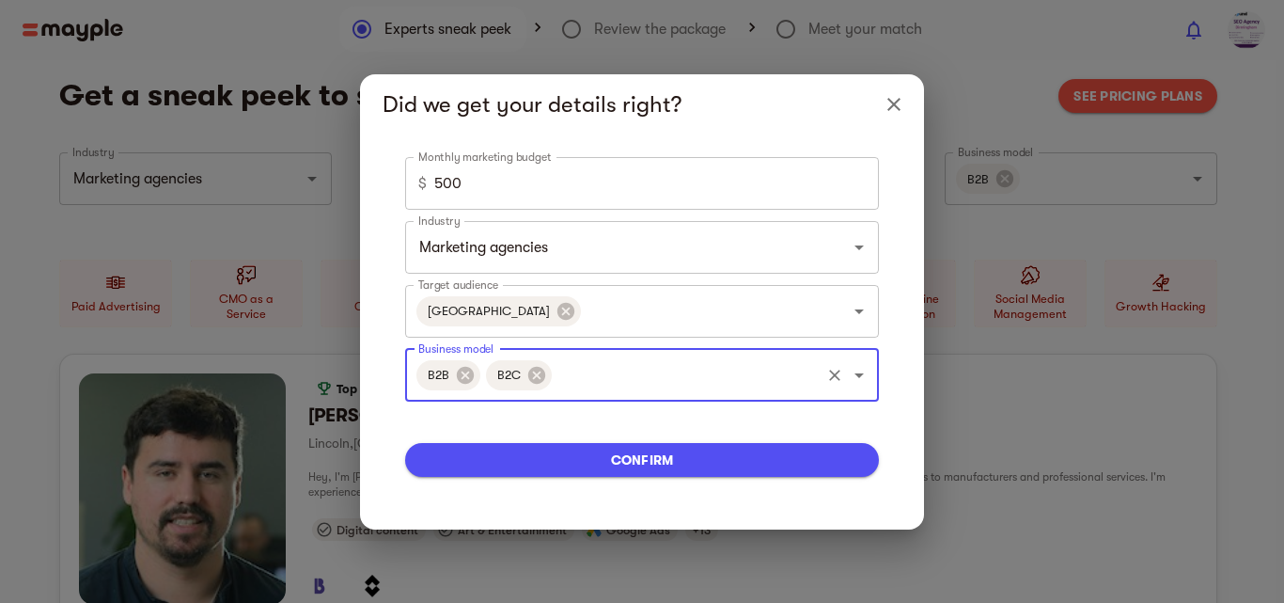
click at [589, 457] on span "confirm" at bounding box center [642, 459] width 444 height 23
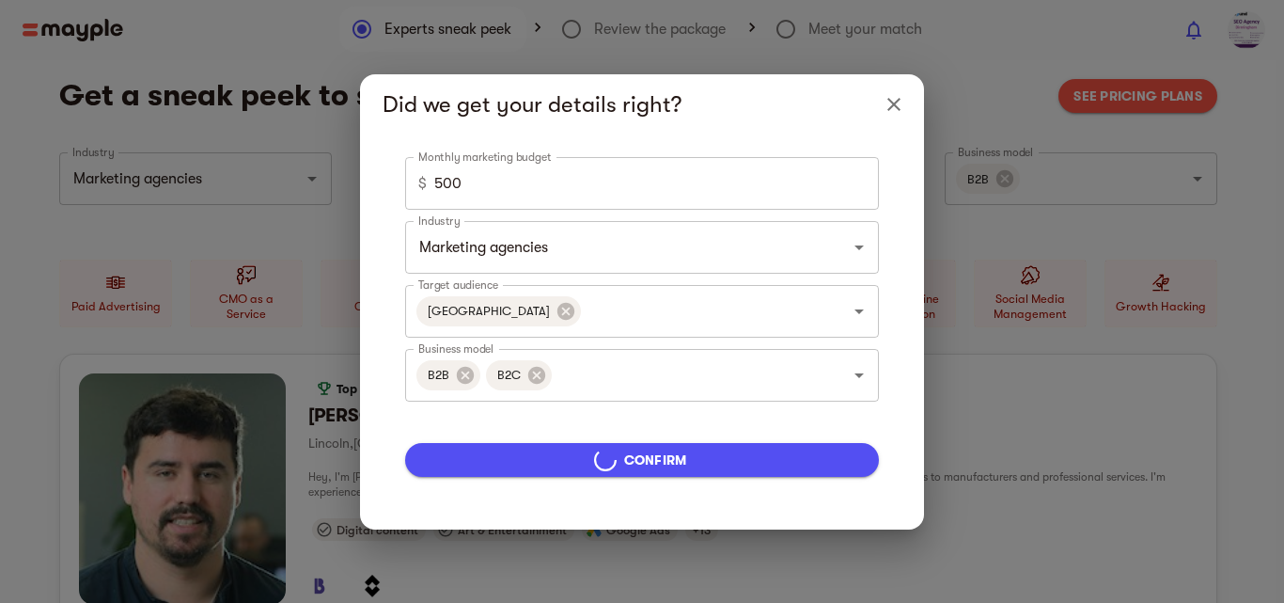
type input "5000"
